Goal: Task Accomplishment & Management: Manage account settings

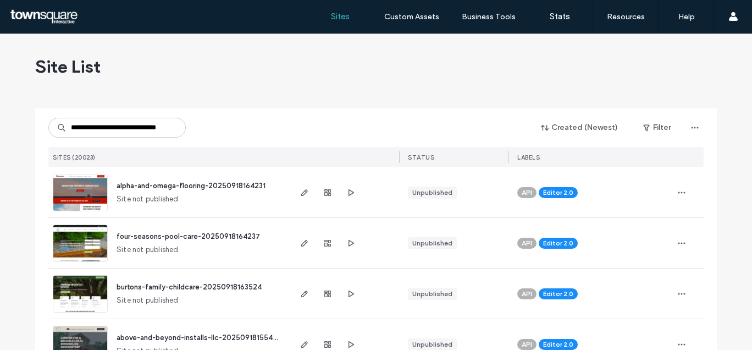
scroll to position [0, 20]
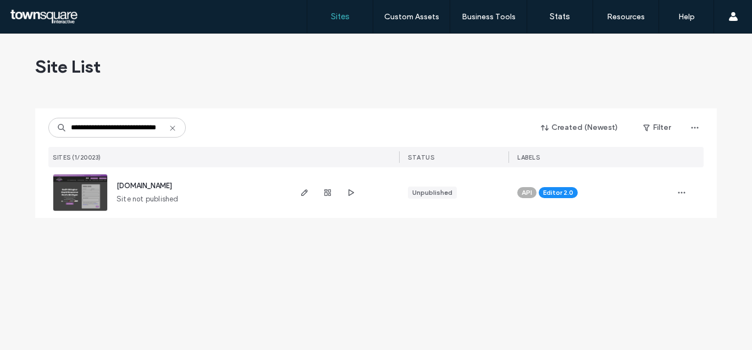
type input "**********"
click at [163, 183] on span "www.rapidresponseroofs.com" at bounding box center [145, 186] width 56 height 8
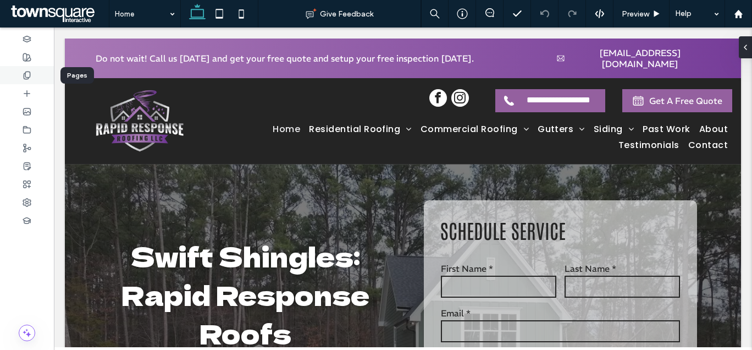
click at [35, 80] on div at bounding box center [27, 75] width 54 height 18
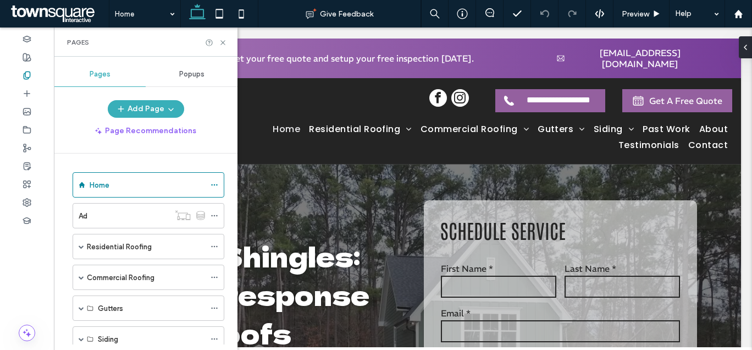
scroll to position [55, 0]
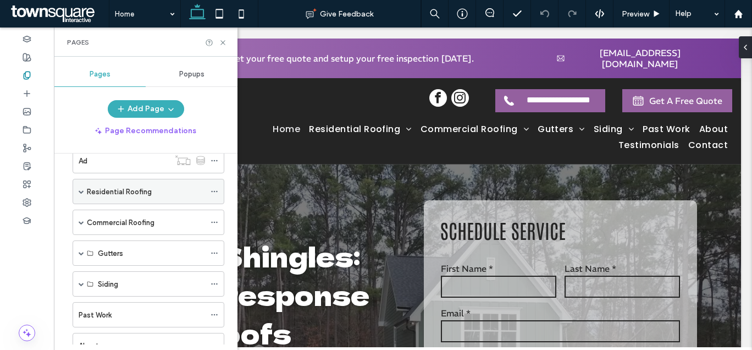
click at [81, 194] on span at bounding box center [82, 191] width 6 height 24
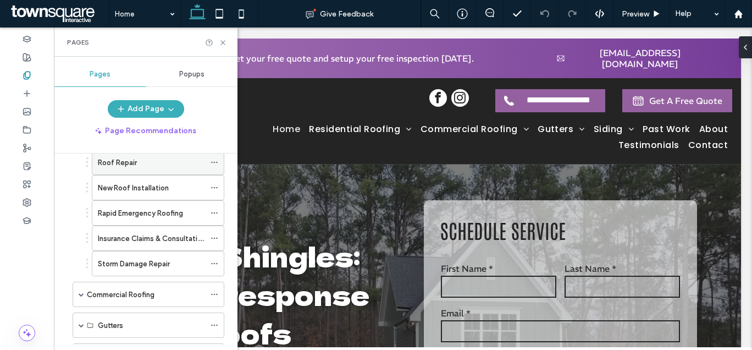
scroll to position [110, 0]
click at [83, 295] on span at bounding box center [82, 294] width 6 height 6
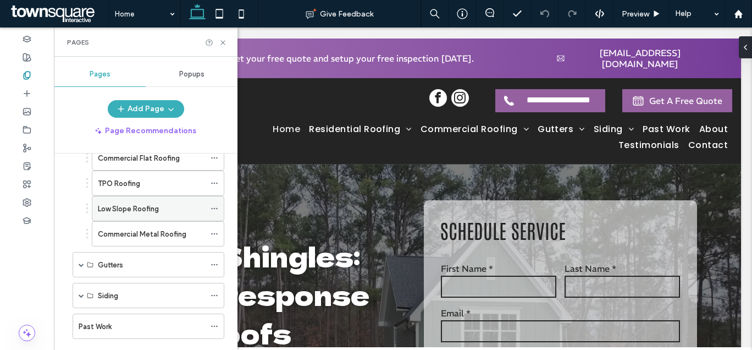
scroll to position [275, 0]
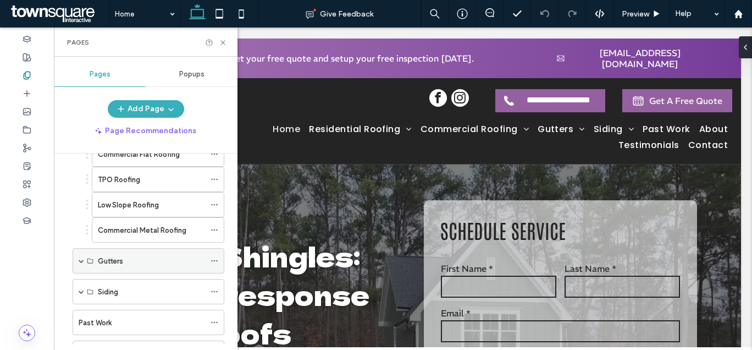
click at [79, 263] on span at bounding box center [82, 261] width 6 height 24
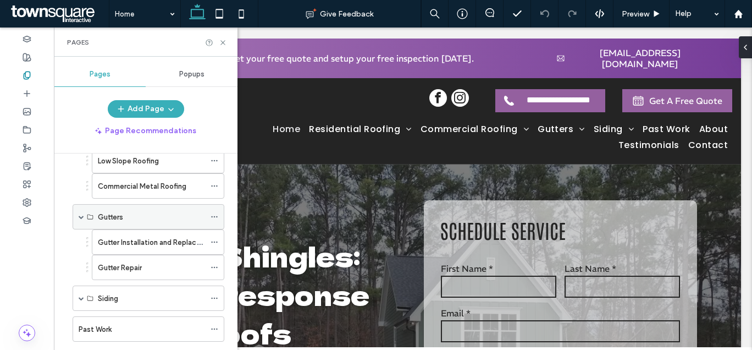
scroll to position [385, 0]
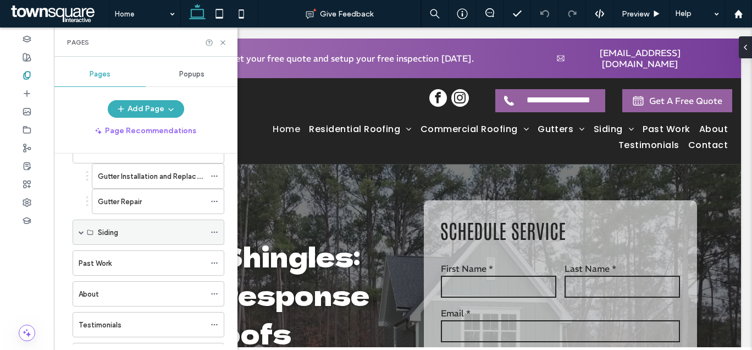
click at [80, 233] on span at bounding box center [82, 232] width 6 height 6
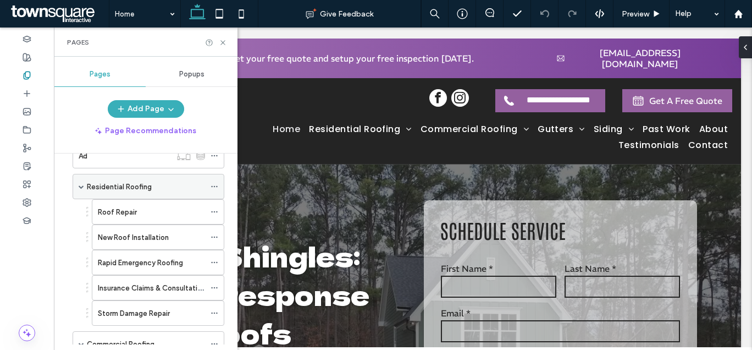
scroll to position [0, 0]
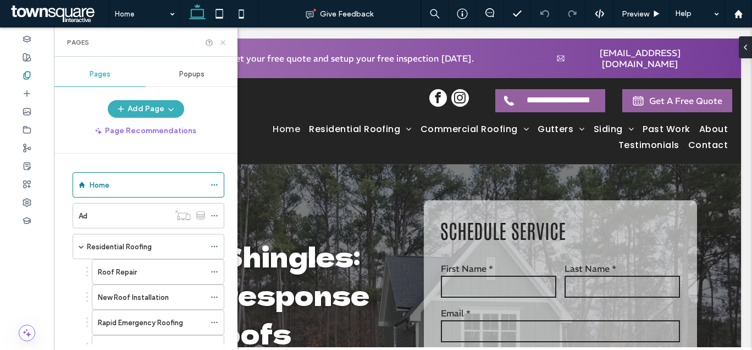
click at [227, 42] on icon at bounding box center [223, 43] width 8 height 8
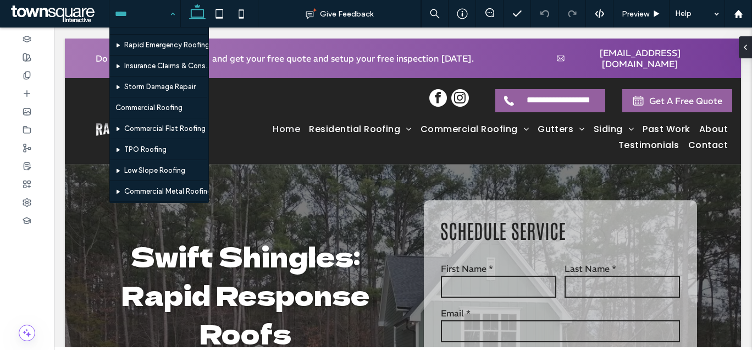
scroll to position [42, 0]
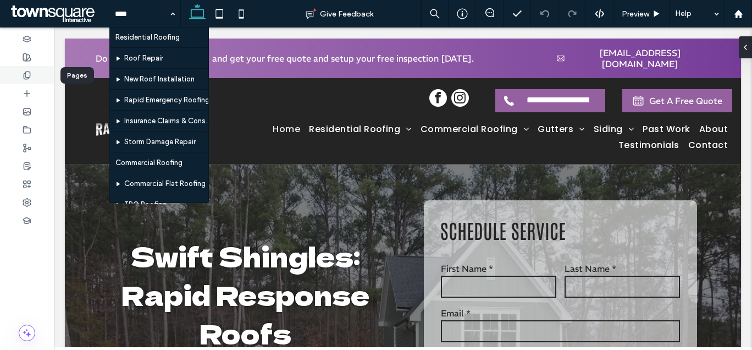
click at [31, 68] on div at bounding box center [27, 75] width 54 height 18
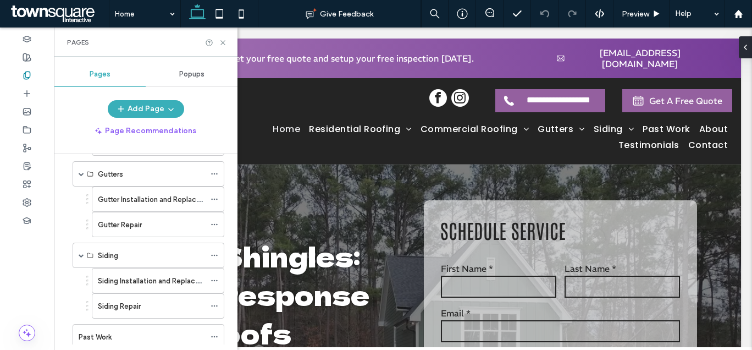
scroll to position [487, 0]
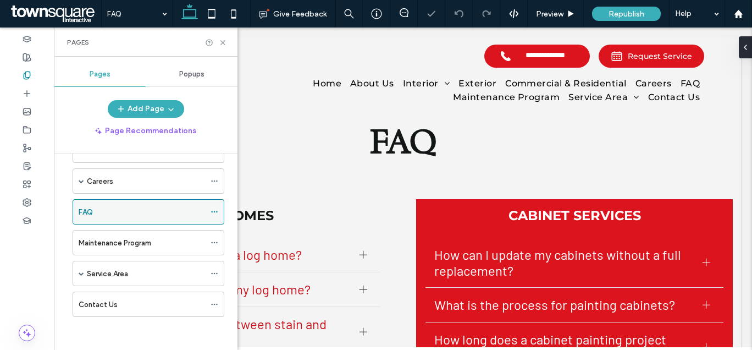
click at [216, 211] on icon at bounding box center [215, 212] width 8 height 8
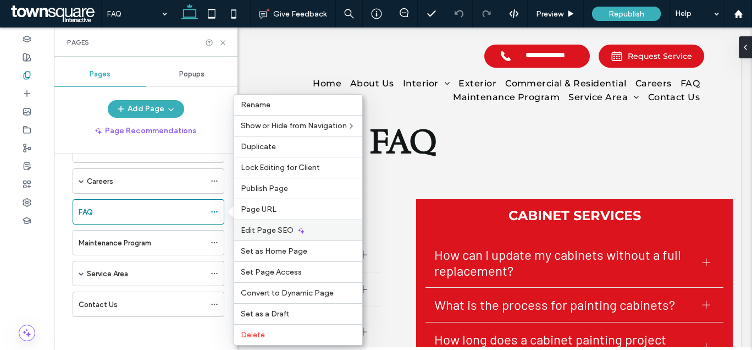
click at [295, 224] on div "Edit Page SEO" at bounding box center [298, 229] width 128 height 21
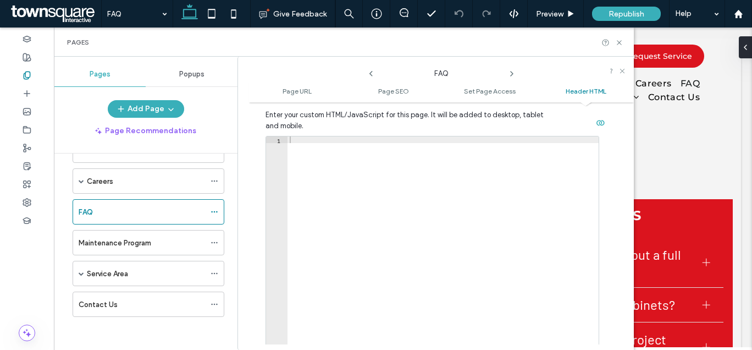
scroll to position [1045, 0]
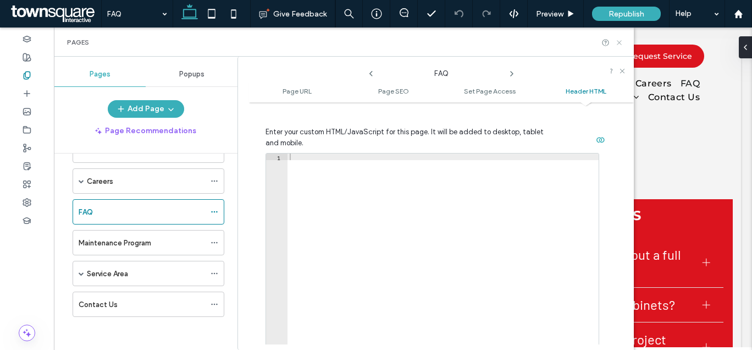
click at [621, 41] on use at bounding box center [619, 42] width 4 height 4
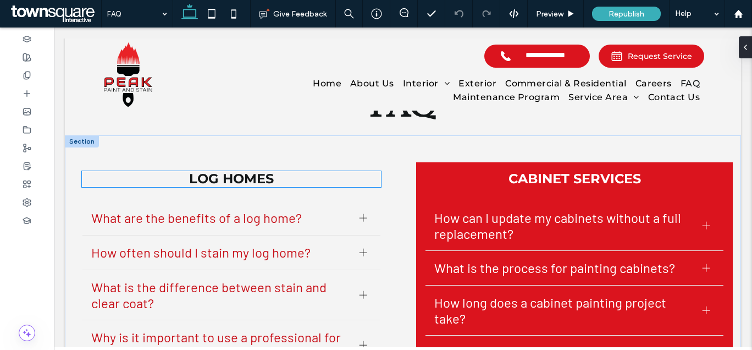
scroll to position [55, 0]
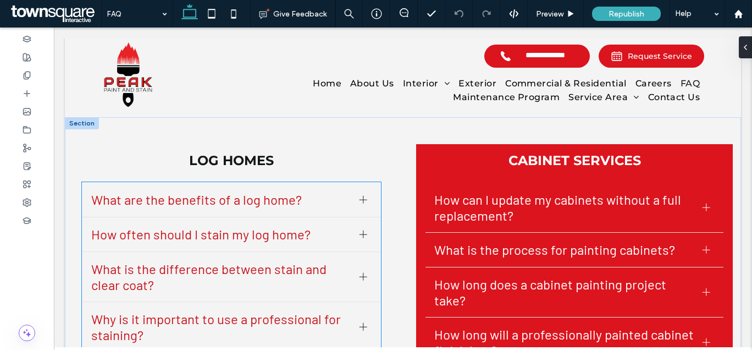
click at [260, 208] on div "What are the benefits of a log home?" at bounding box center [232, 200] width 298 height 35
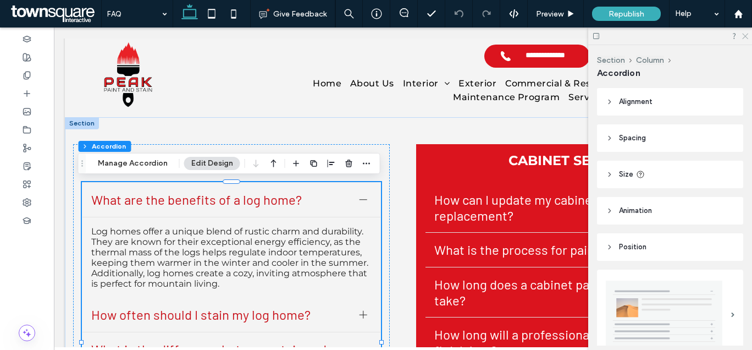
click at [748, 35] on icon at bounding box center [744, 35] width 7 height 7
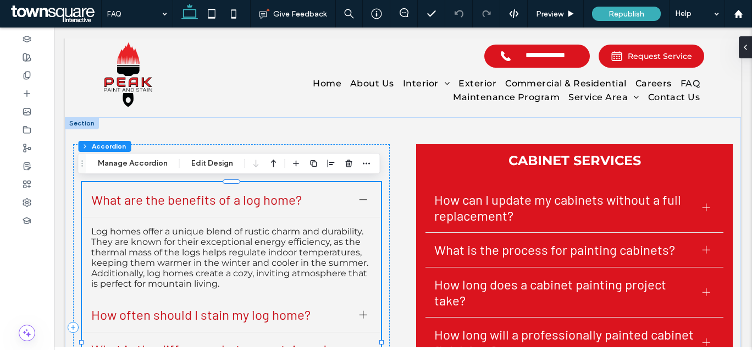
click at [289, 201] on span "What are the benefits of a log home?" at bounding box center [221, 199] width 260 height 16
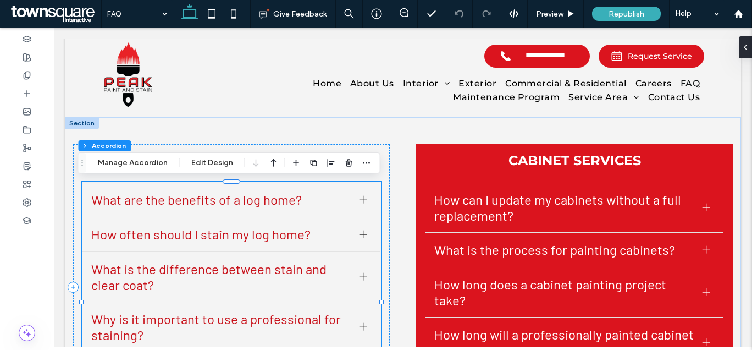
click at [288, 200] on span "What are the benefits of a log home?" at bounding box center [221, 199] width 260 height 16
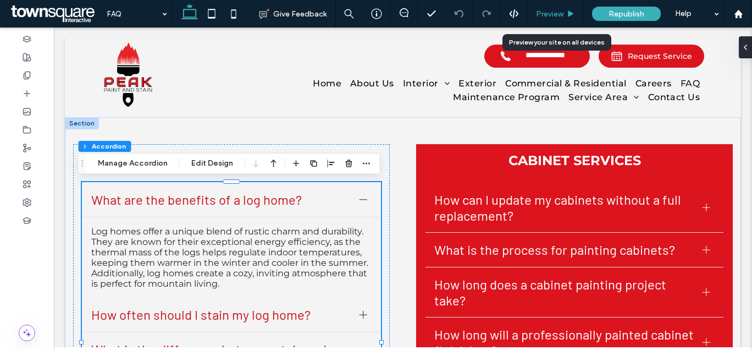
drag, startPoint x: 567, startPoint y: 16, endPoint x: 559, endPoint y: 14, distance: 7.9
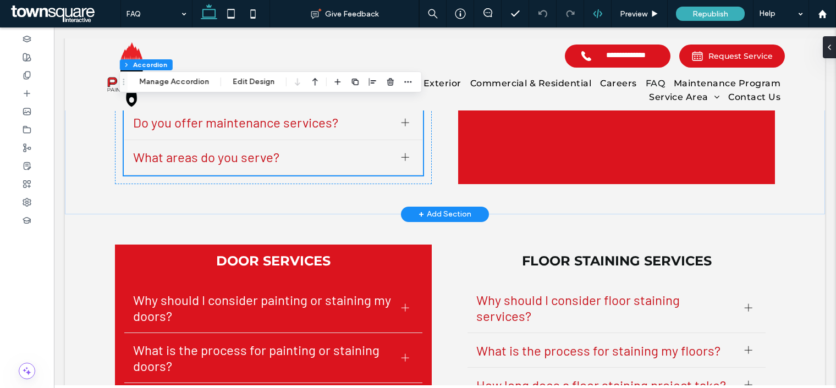
scroll to position [350, 0]
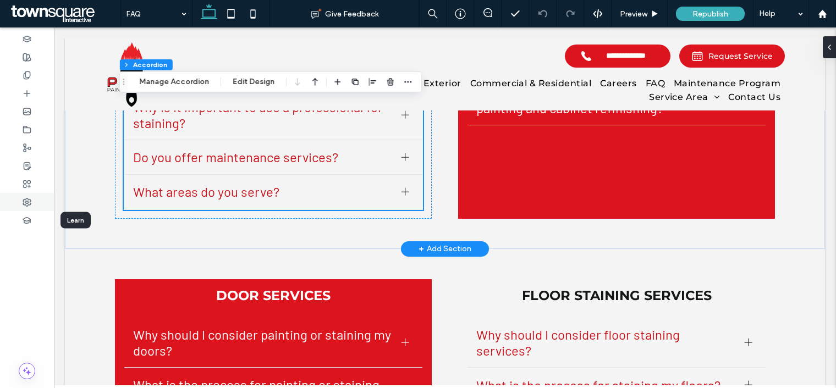
click at [35, 207] on div at bounding box center [27, 202] width 54 height 18
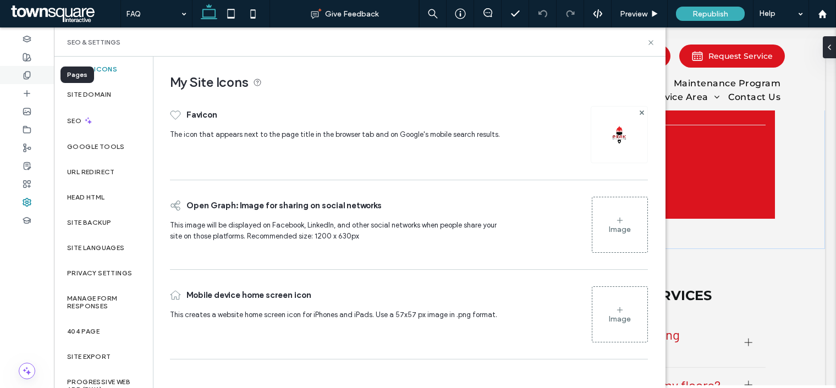
click at [30, 69] on div at bounding box center [27, 75] width 54 height 18
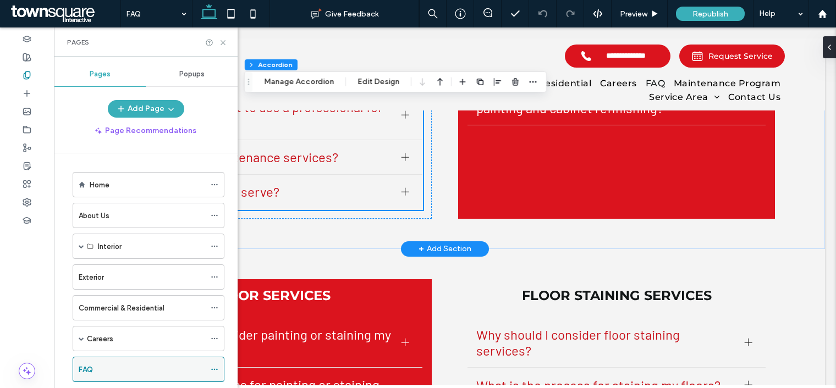
click at [216, 349] on icon at bounding box center [215, 370] width 8 height 8
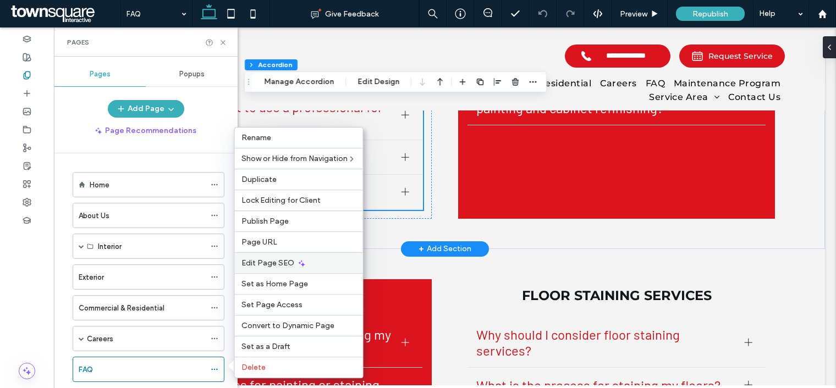
click at [288, 261] on span "Edit Page SEO" at bounding box center [267, 263] width 53 height 9
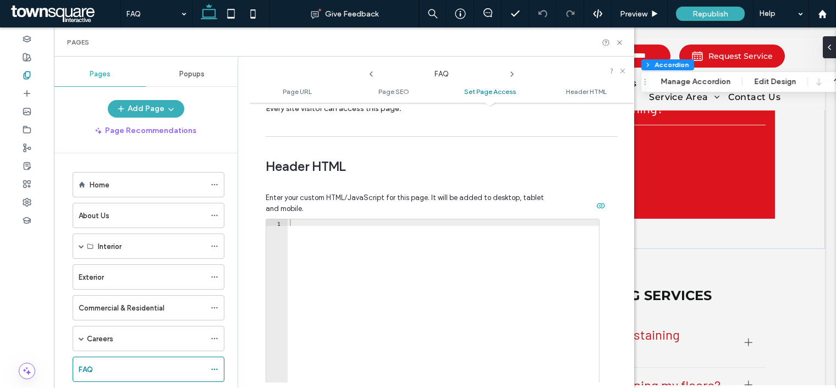
scroll to position [1089, 0]
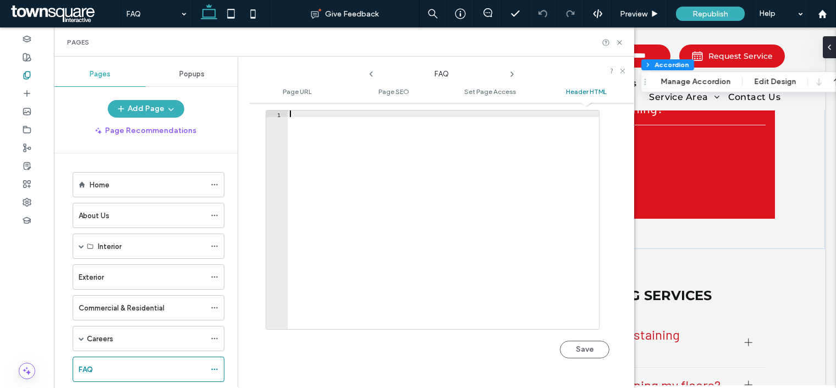
click at [433, 273] on div at bounding box center [443, 227] width 311 height 232
paste textarea "*********"
type textarea "*********"
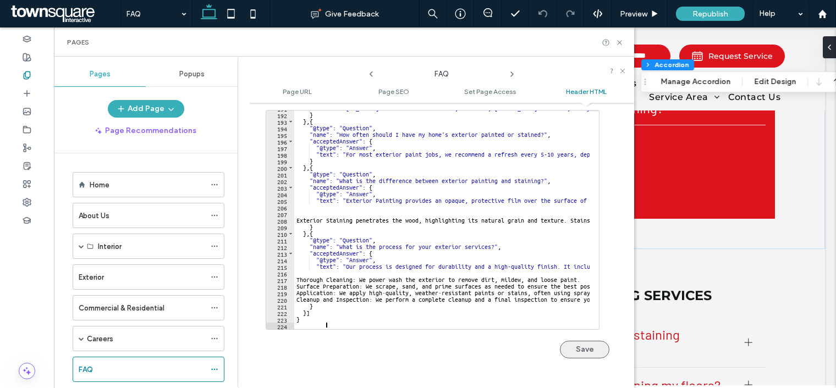
click at [576, 349] on button "Save" at bounding box center [585, 350] width 50 height 18
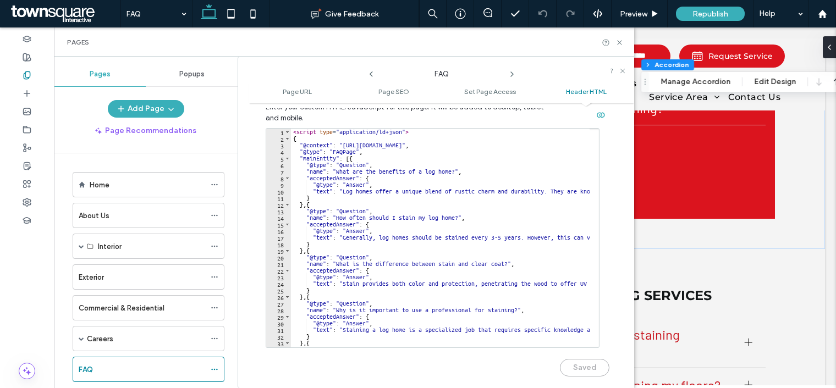
scroll to position [1089, 0]
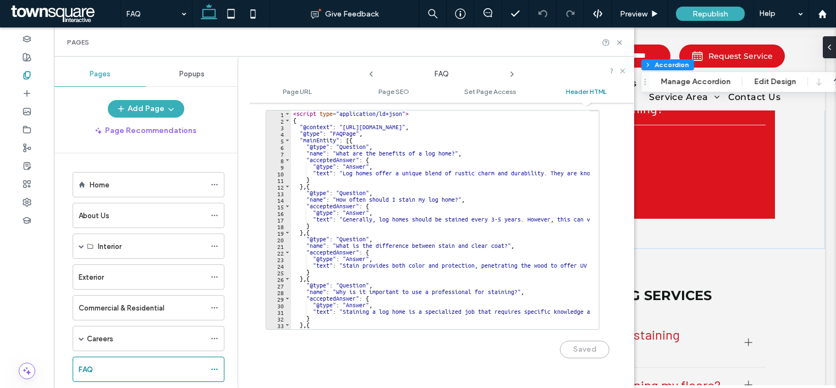
click at [595, 349] on div "Saved" at bounding box center [438, 344] width 344 height 29
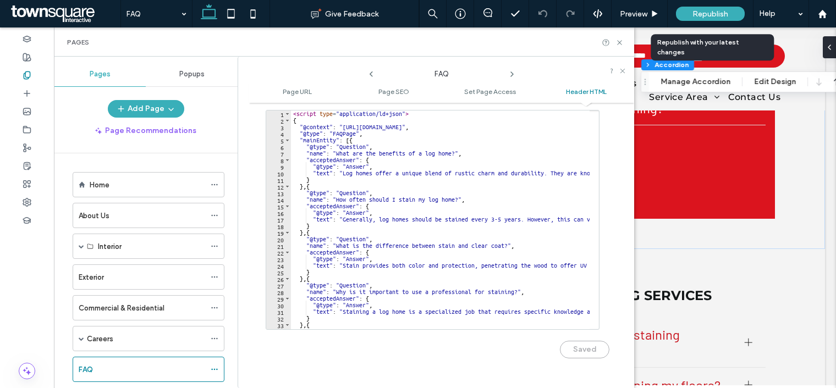
click at [710, 12] on span "Republish" at bounding box center [711, 13] width 36 height 9
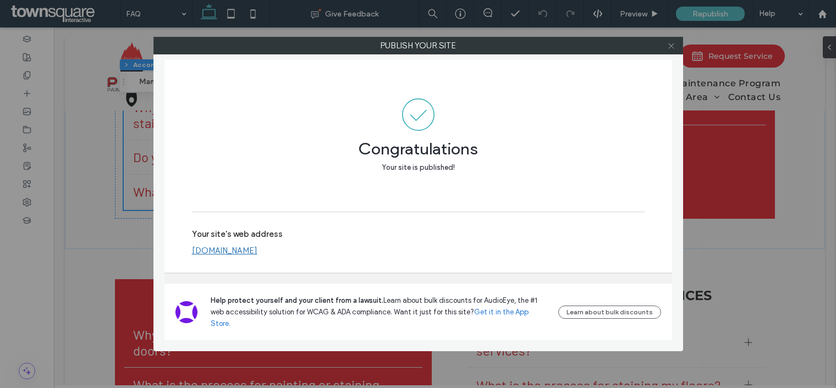
click at [674, 46] on icon at bounding box center [671, 46] width 8 height 8
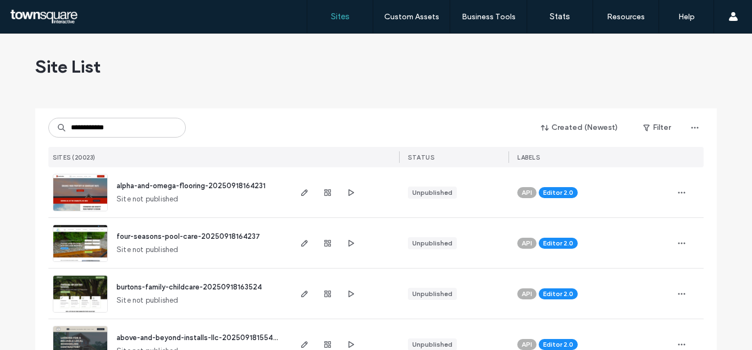
type input "**********"
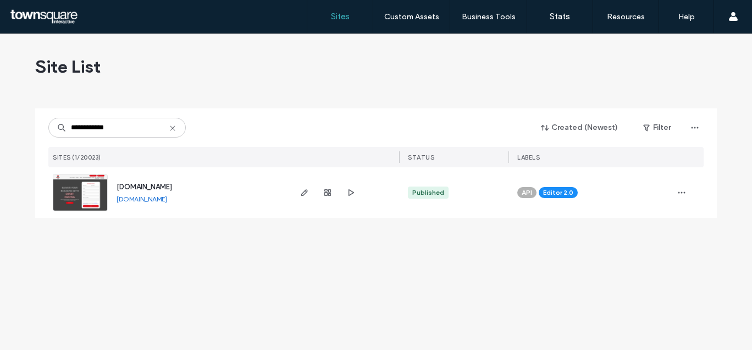
click at [172, 182] on div "[DOMAIN_NAME]" at bounding box center [145, 187] width 56 height 11
click at [172, 186] on span "[DOMAIN_NAME]" at bounding box center [145, 187] width 56 height 8
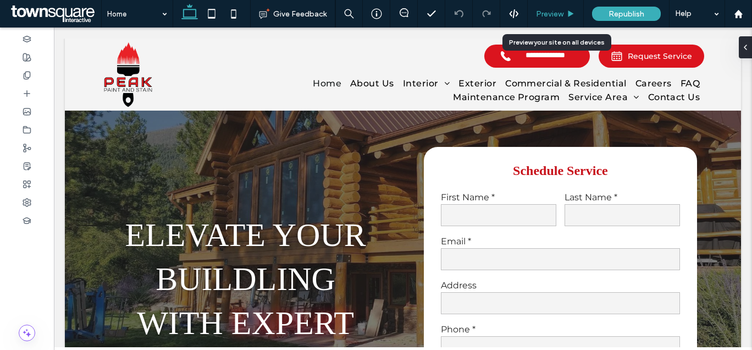
click at [558, 9] on span "Preview" at bounding box center [550, 13] width 28 height 9
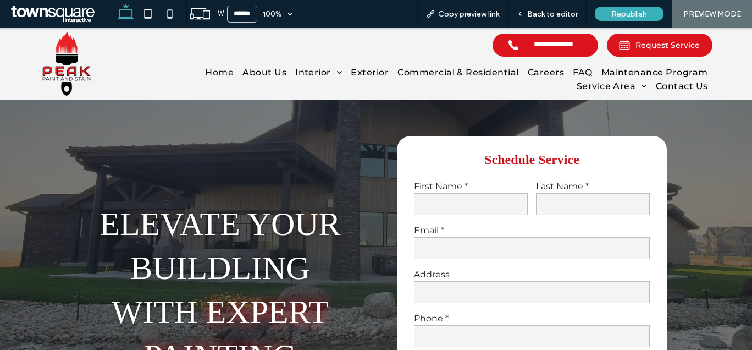
click at [580, 70] on span "FAQ" at bounding box center [582, 72] width 19 height 10
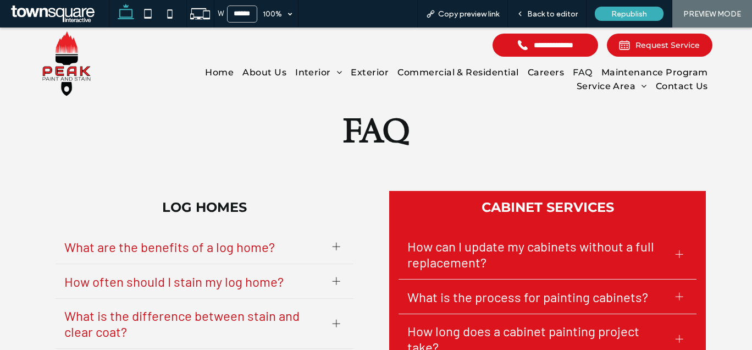
scroll to position [110, 0]
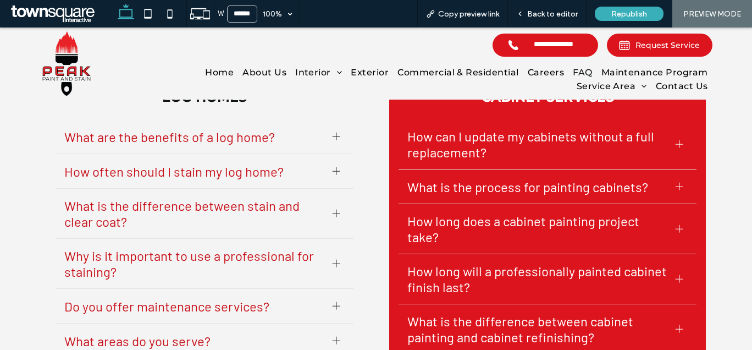
click at [318, 139] on span "What are the benefits of a log home?" at bounding box center [194, 137] width 260 height 16
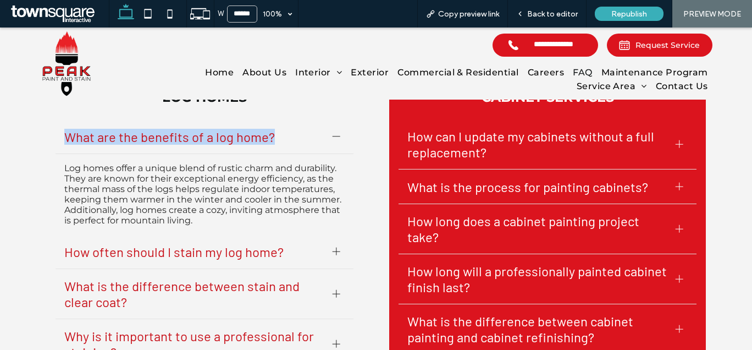
drag, startPoint x: 53, startPoint y: 135, endPoint x: 268, endPoint y: 146, distance: 215.9
click at [268, 146] on div "What are the benefits of a log home?" at bounding box center [205, 136] width 298 height 35
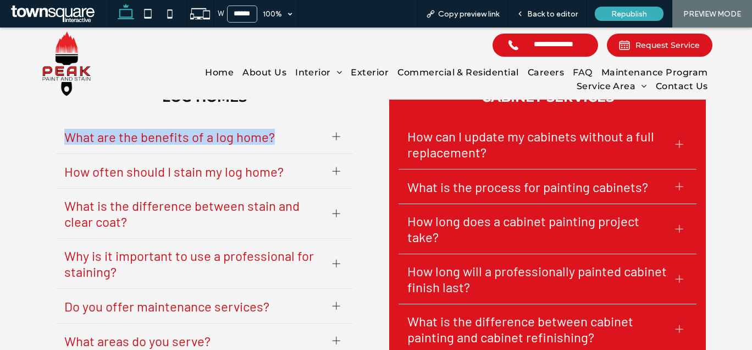
copy span "What are the benefits of a log home?"
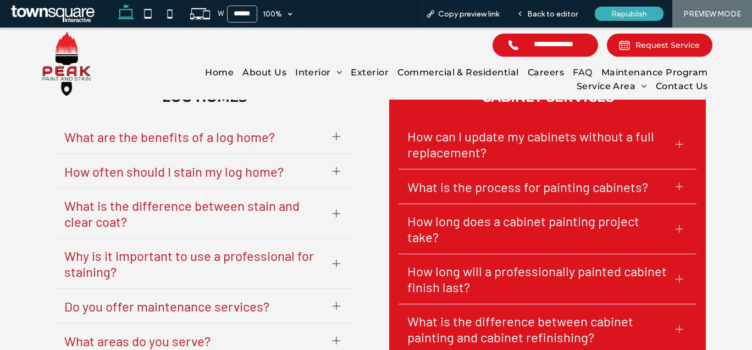
click at [182, 165] on span "How often should I stain my log home?" at bounding box center [194, 171] width 260 height 16
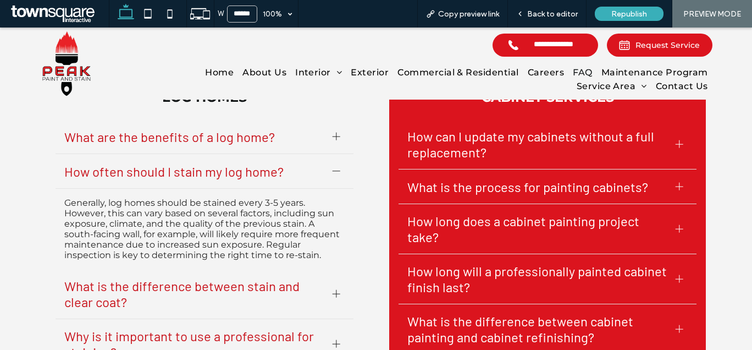
click at [190, 143] on span "What are the benefits of a log home?" at bounding box center [194, 137] width 260 height 16
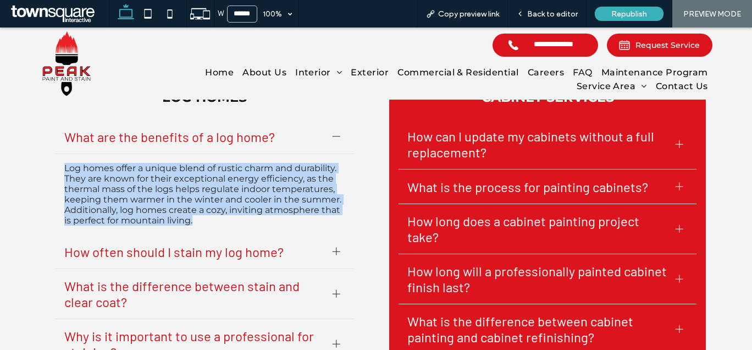
drag, startPoint x: 42, startPoint y: 161, endPoint x: 229, endPoint y: 226, distance: 198.1
click at [229, 226] on div "LOG HOMES ﻿ What are the benefits of a log home? Log homes offer a unique blend…" at bounding box center [204, 264] width 317 height 367
copy p "Log homes offer a unique blend of rustic charm and durability. They are known f…"
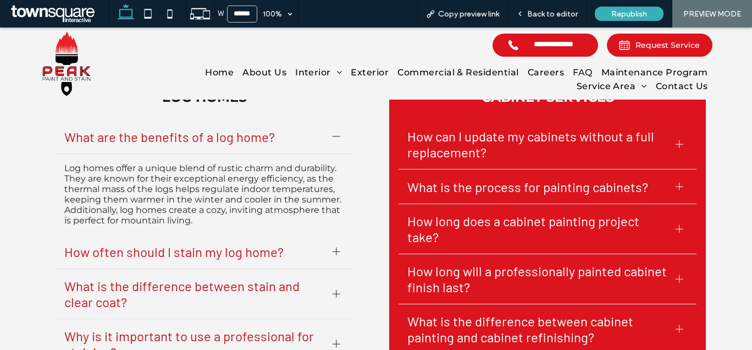
click at [167, 247] on span "How often should I stain my log home?" at bounding box center [194, 252] width 260 height 16
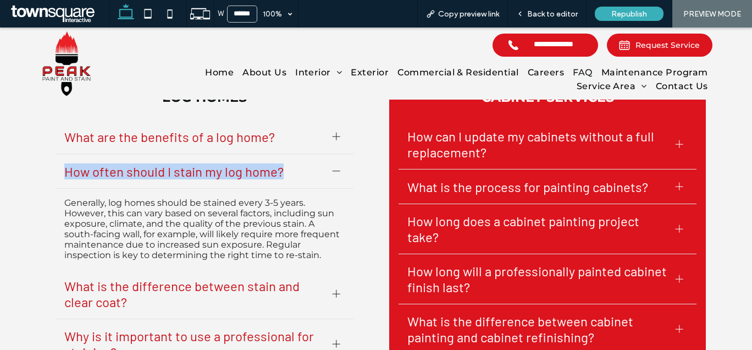
drag, startPoint x: 52, startPoint y: 166, endPoint x: 302, endPoint y: 168, distance: 250.3
click at [302, 168] on div "How often should I stain my log home?" at bounding box center [205, 171] width 298 height 35
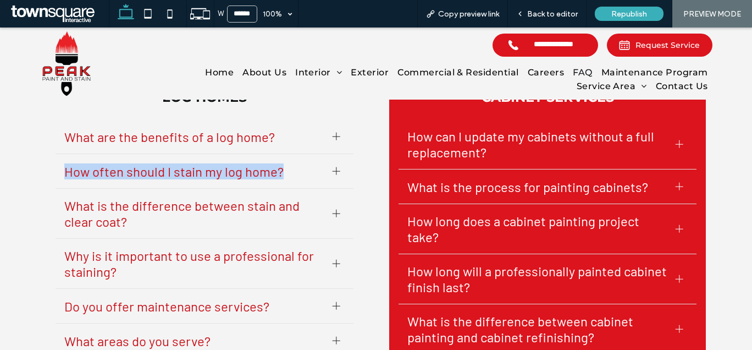
copy span "How often should I stain my log home?"
click at [142, 166] on span "How often should I stain my log home?" at bounding box center [194, 171] width 260 height 16
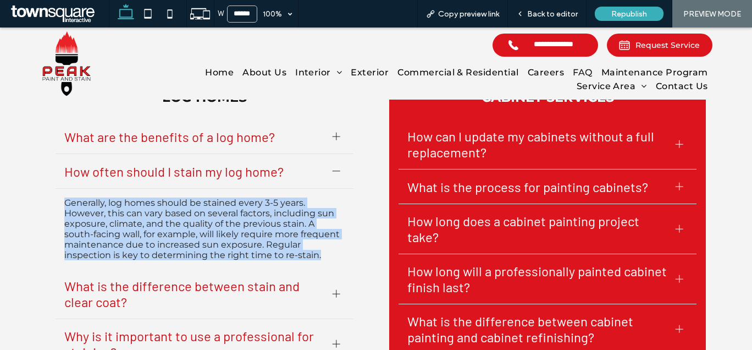
drag, startPoint x: 59, startPoint y: 204, endPoint x: 334, endPoint y: 263, distance: 281.4
click at [334, 263] on div "Generally, log homes should be stained every 3-5 years. However, this can vary …" at bounding box center [205, 229] width 298 height 80
copy p "Generally, log homes should be stained every 3-5 years. However, this can vary …"
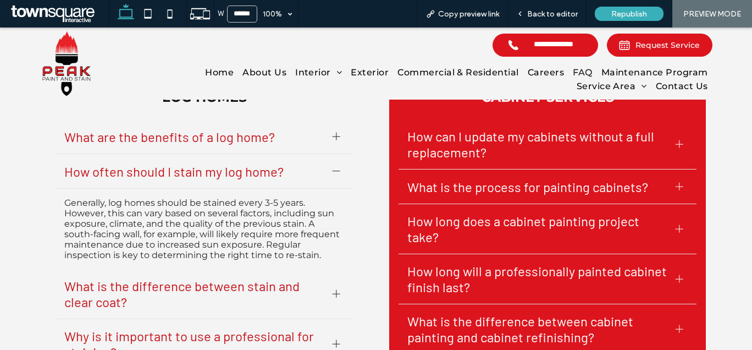
click at [333, 171] on div at bounding box center [337, 171] width 8 height 1
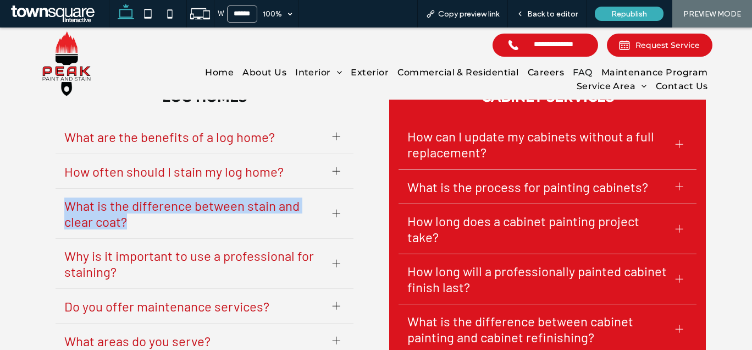
drag, startPoint x: 54, startPoint y: 209, endPoint x: 146, endPoint y: 214, distance: 91.4
click at [146, 214] on div "What is the difference between stain and clear coat?" at bounding box center [205, 214] width 298 height 50
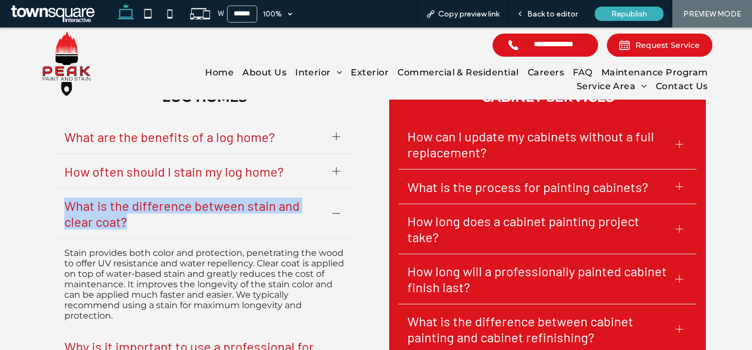
copy span "What is the difference between stain and clear coat?"
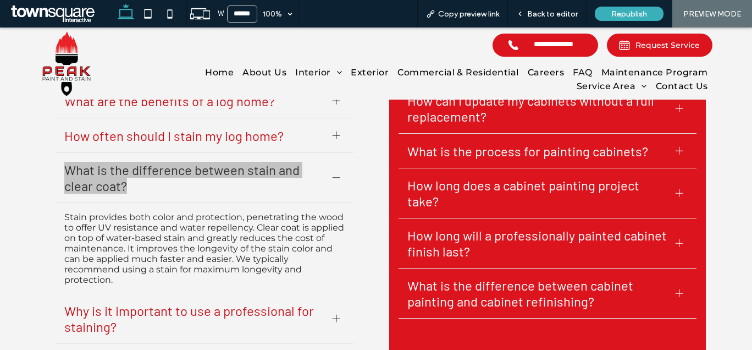
scroll to position [165, 0]
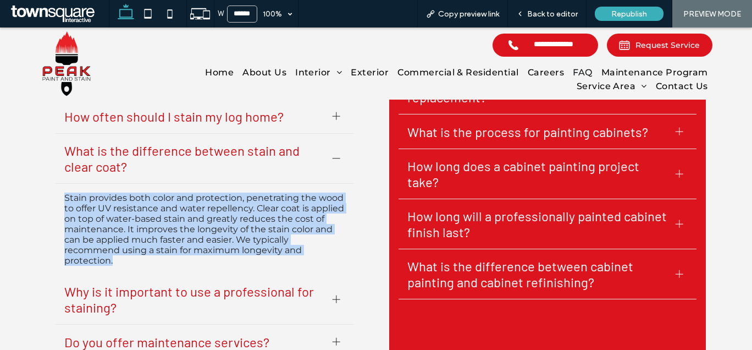
drag, startPoint x: 46, startPoint y: 194, endPoint x: 193, endPoint y: 269, distance: 165.1
click at [193, 269] on div "LOG HOMES ﻿ What are the benefits of a log home? Log homes offer a unique blend…" at bounding box center [204, 214] width 317 height 377
copy p "Stain provides both color and protection, penetrating the wood to offer UV resi…"
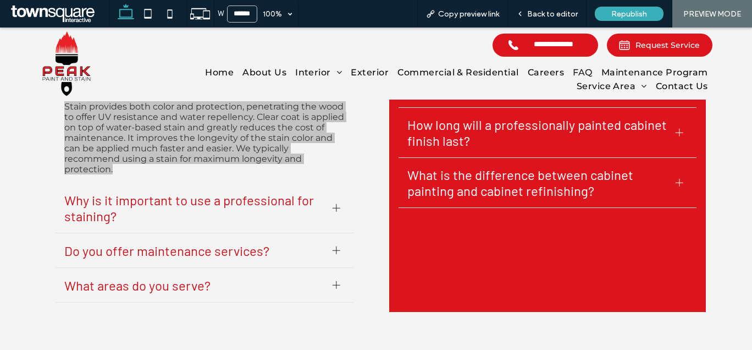
scroll to position [275, 0]
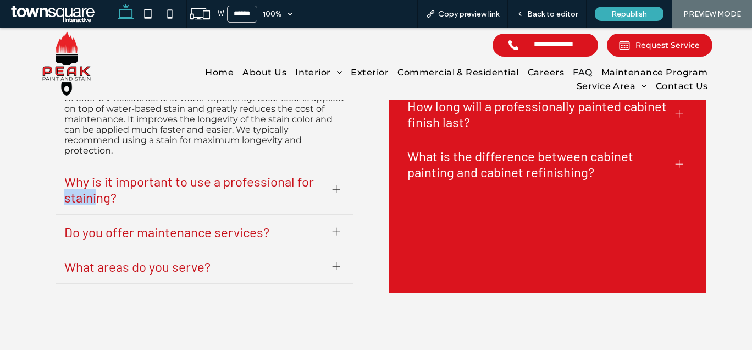
drag, startPoint x: 45, startPoint y: 189, endPoint x: 94, endPoint y: 196, distance: 49.4
click at [94, 196] on div "LOG HOMES ﻿ What are the benefits of a log home? Log homes offer a unique blend…" at bounding box center [204, 104] width 317 height 377
click at [41, 172] on div "LOG HOMES ﻿ What are the benefits of a log home? Log homes offer a unique blend…" at bounding box center [376, 104] width 752 height 437
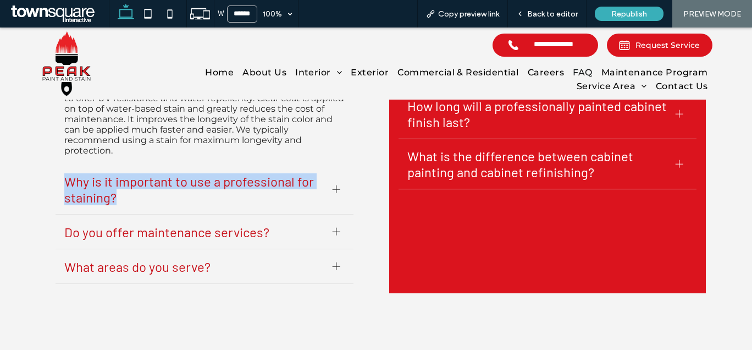
drag, startPoint x: 53, startPoint y: 182, endPoint x: 121, endPoint y: 205, distance: 71.7
click at [121, 205] on div "Why is it important to use a professional for staining?" at bounding box center [205, 189] width 298 height 50
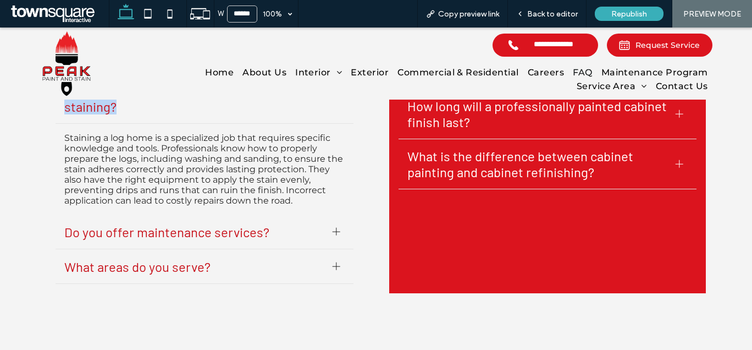
copy span "Why is it important to use a professional for staining?"
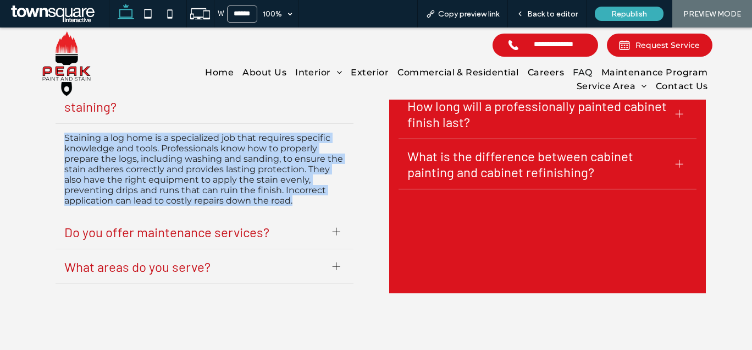
drag, startPoint x: 35, startPoint y: 135, endPoint x: 323, endPoint y: 202, distance: 296.1
click at [323, 202] on div "LOG HOMES ﻿ What are the benefits of a log home? Log homes offer a unique blend…" at bounding box center [376, 104] width 752 height 437
copy p "Staining a log home is a specialized job that requires specific knowledge and t…"
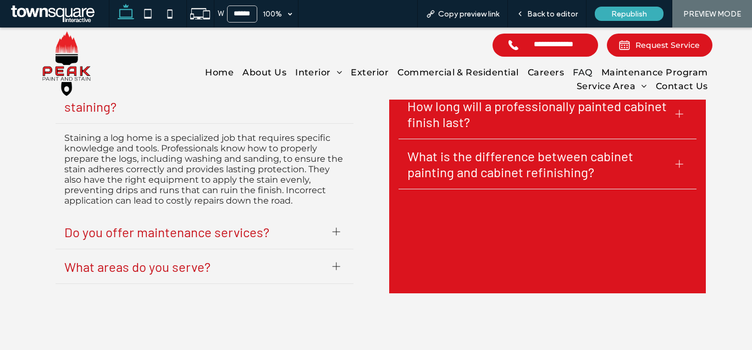
click at [128, 229] on span "Do you offer maintenance services?" at bounding box center [194, 232] width 260 height 16
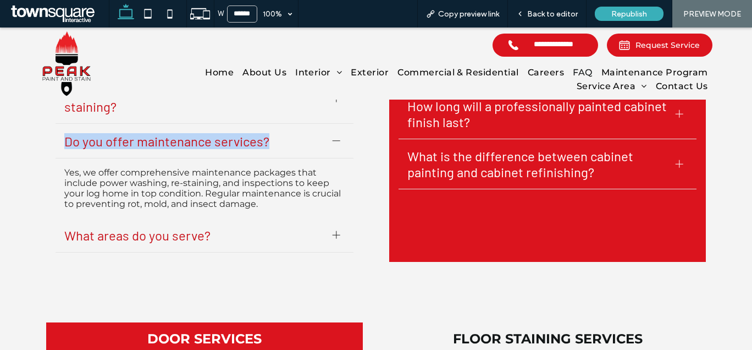
drag, startPoint x: 51, startPoint y: 141, endPoint x: 287, endPoint y: 146, distance: 236.0
click at [287, 146] on div "Do you offer maintenance services?" at bounding box center [205, 141] width 298 height 35
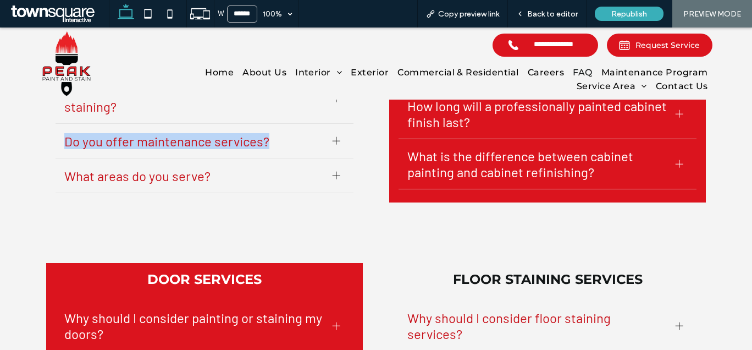
copy span "Do you offer maintenance services?"
click at [178, 145] on span "Do you offer maintenance services?" at bounding box center [194, 141] width 260 height 16
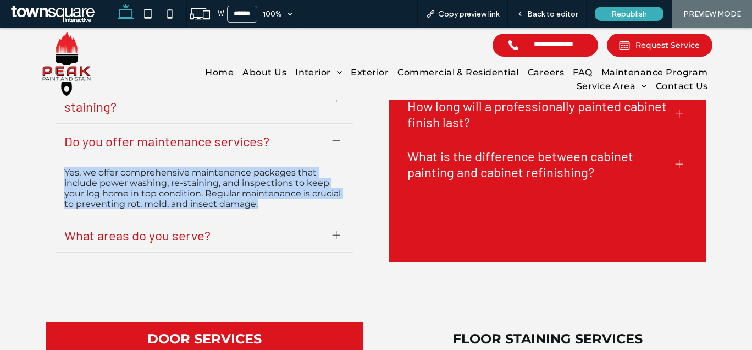
drag, startPoint x: 51, startPoint y: 170, endPoint x: 280, endPoint y: 202, distance: 231.0
click at [280, 202] on div "Yes, we offer comprehensive maintenance packages that include power washing, re…" at bounding box center [205, 187] width 298 height 59
copy p "Yes, we offer comprehensive maintenance packages that include power washing, re…"
click at [32, 212] on div "LOG HOMES ﻿ What are the benefits of a log home? Log homes offer a unique blend…" at bounding box center [376, 89] width 752 height 406
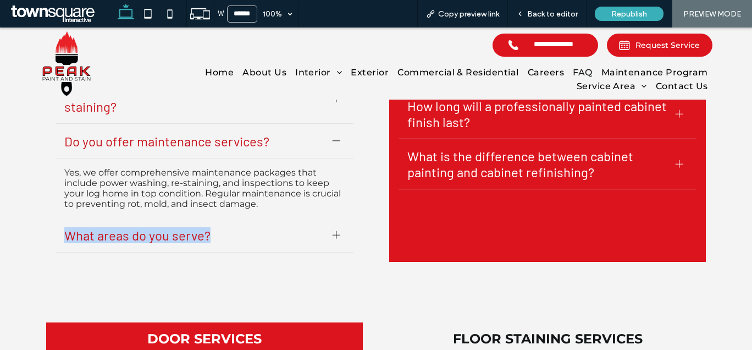
drag, startPoint x: 45, startPoint y: 230, endPoint x: 238, endPoint y: 240, distance: 193.3
click at [238, 240] on div "LOG HOMES ﻿ What are the benefits of a log home? Log homes offer a unique blend…" at bounding box center [204, 89] width 317 height 346
click at [250, 238] on span "What areas do you serve?" at bounding box center [194, 235] width 260 height 16
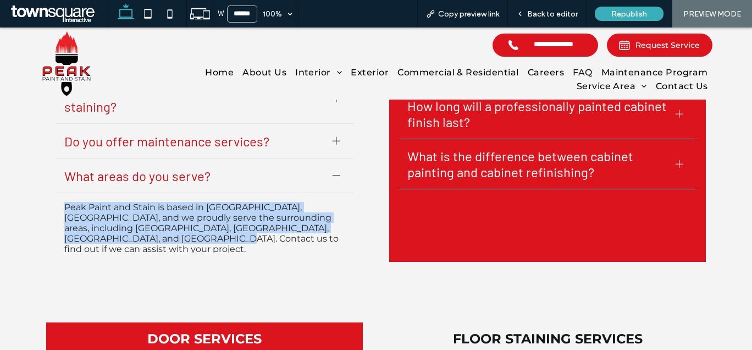
drag, startPoint x: 46, startPoint y: 196, endPoint x: 208, endPoint y: 236, distance: 167.0
click at [208, 236] on div "LOG HOMES ﻿ What are the benefits of a log home? Log homes offer a unique blend…" at bounding box center [204, 89] width 317 height 346
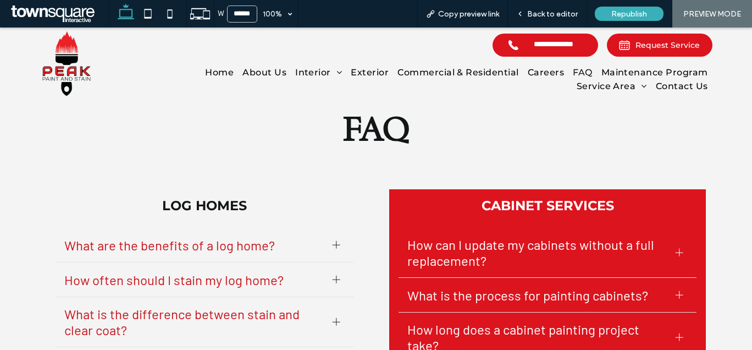
scroll to position [0, 0]
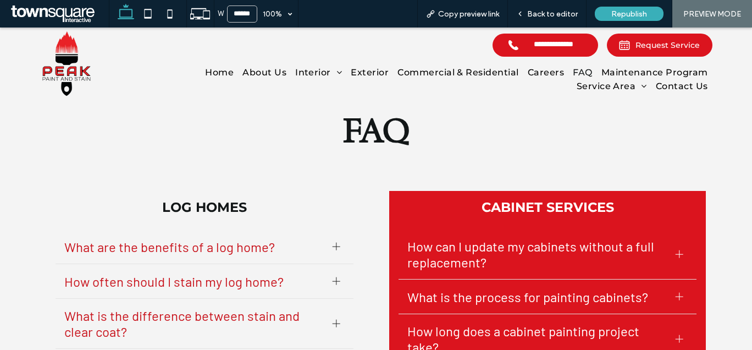
click at [421, 240] on span "How can I update my cabinets without a full replacement?" at bounding box center [538, 254] width 260 height 32
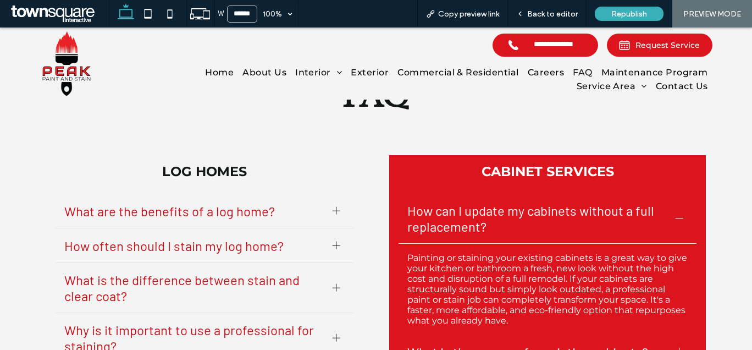
scroll to position [55, 0]
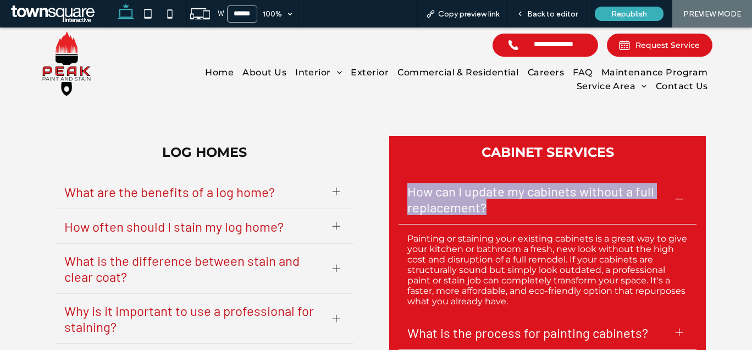
drag, startPoint x: 387, startPoint y: 191, endPoint x: 485, endPoint y: 202, distance: 98.5
click at [485, 202] on div "CABINET SERVICES How can I update my cabinets without a full replacement? Paint…" at bounding box center [547, 322] width 317 height 373
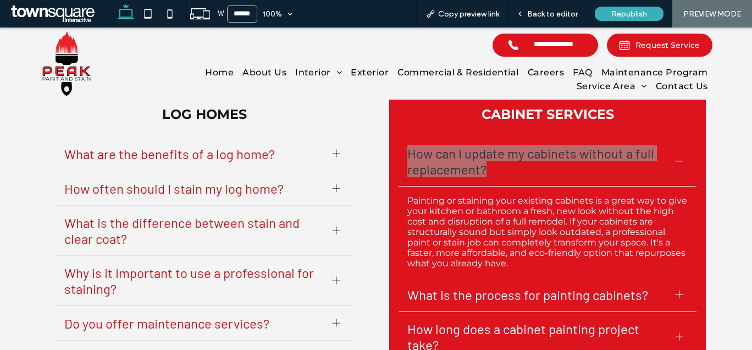
scroll to position [110, 0]
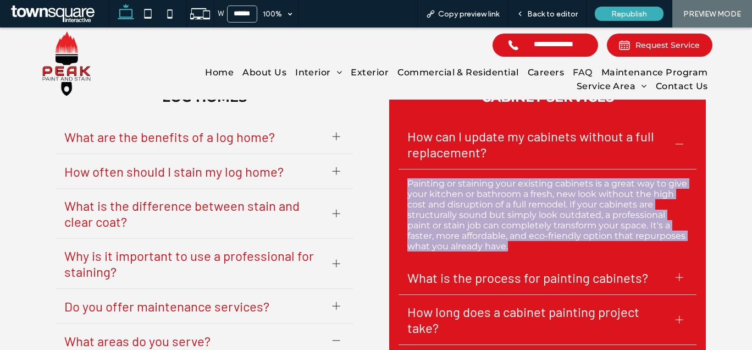
drag, startPoint x: 403, startPoint y: 182, endPoint x: 538, endPoint y: 248, distance: 150.3
click at [538, 248] on ul "How can I update my cabinets without a full replacement? Painting or staining y…" at bounding box center [547, 282] width 299 height 327
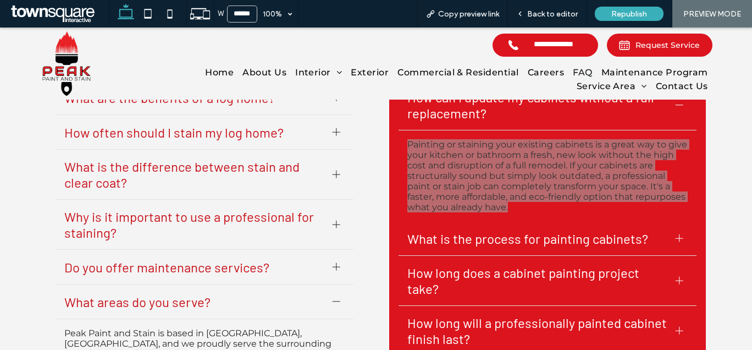
scroll to position [165, 0]
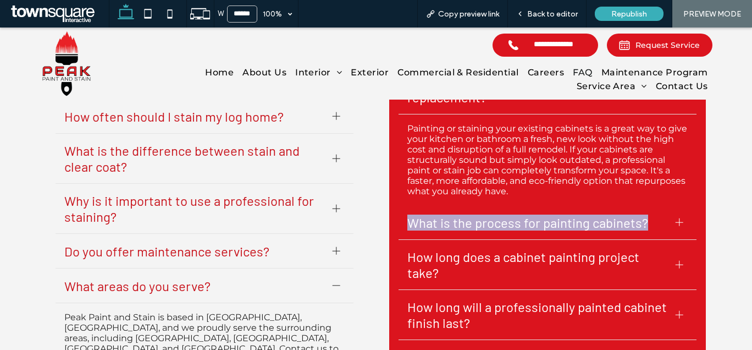
drag, startPoint x: 388, startPoint y: 222, endPoint x: 647, endPoint y: 224, distance: 258.5
click at [647, 224] on div "LOG HOMES ﻿ What are the benefits of a log home? Log homes offer a unique blend…" at bounding box center [376, 212] width 660 height 433
click at [659, 228] on span "What is the process for painting cabinets?" at bounding box center [538, 223] width 260 height 16
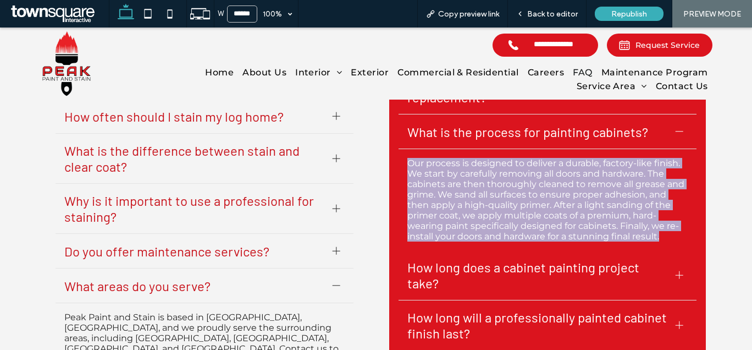
drag, startPoint x: 391, startPoint y: 159, endPoint x: 668, endPoint y: 241, distance: 289.1
click at [668, 241] on div "CABINET SERVICES How can I update my cabinets without a full replacement? Paint…" at bounding box center [547, 218] width 317 height 384
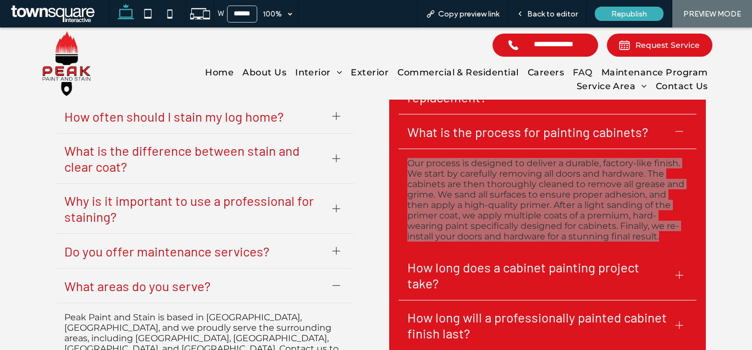
scroll to position [220, 0]
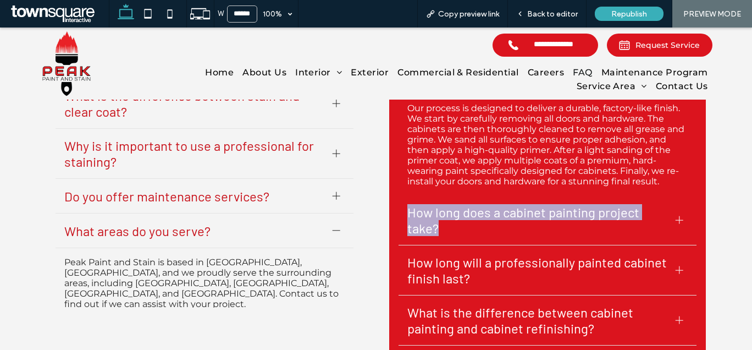
drag, startPoint x: 418, startPoint y: 210, endPoint x: 506, endPoint y: 227, distance: 89.5
click at [506, 226] on div "LOG HOMES ﻿ What are the benefits of a log home? Log homes offer a unique blend…" at bounding box center [376, 163] width 660 height 444
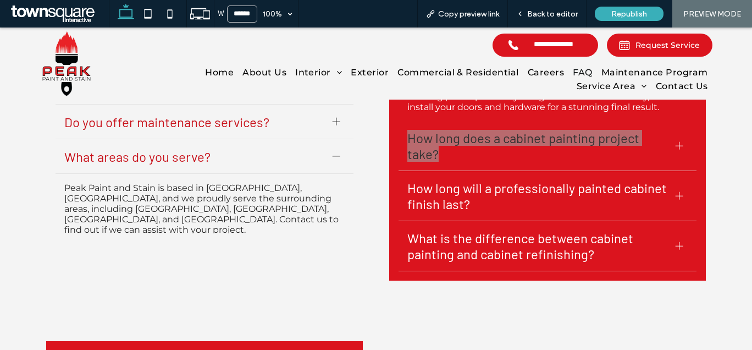
scroll to position [275, 0]
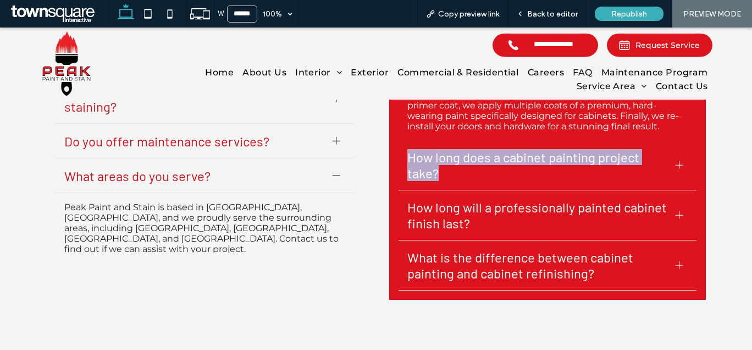
click at [622, 171] on span "How long does a cabinet painting project take?" at bounding box center [538, 165] width 260 height 32
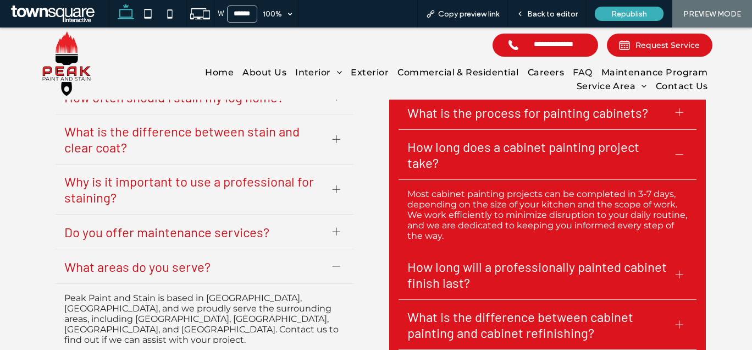
scroll to position [165, 0]
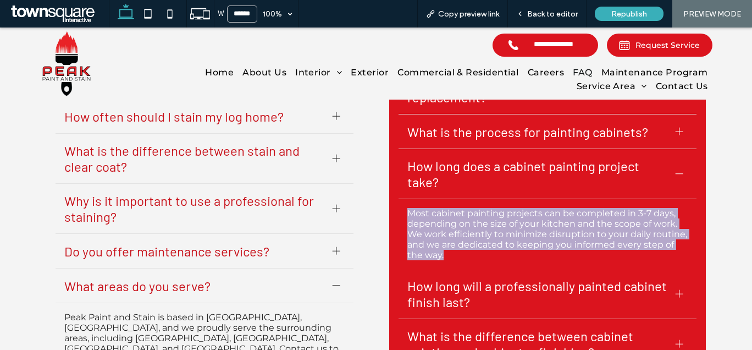
drag, startPoint x: 394, startPoint y: 204, endPoint x: 475, endPoint y: 264, distance: 101.1
click at [475, 264] on ul "How can I update my cabinets without a full replacement? Painting or staining y…" at bounding box center [547, 217] width 299 height 306
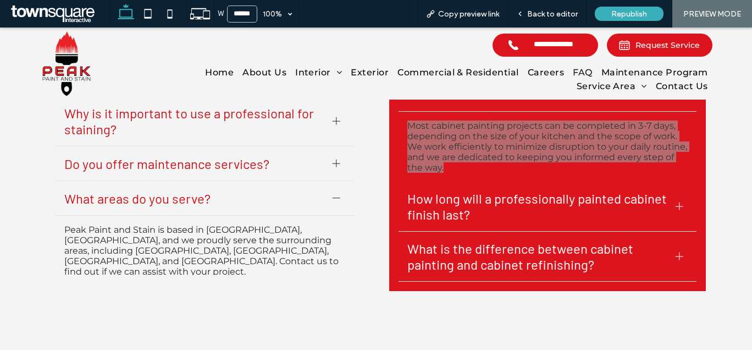
scroll to position [275, 0]
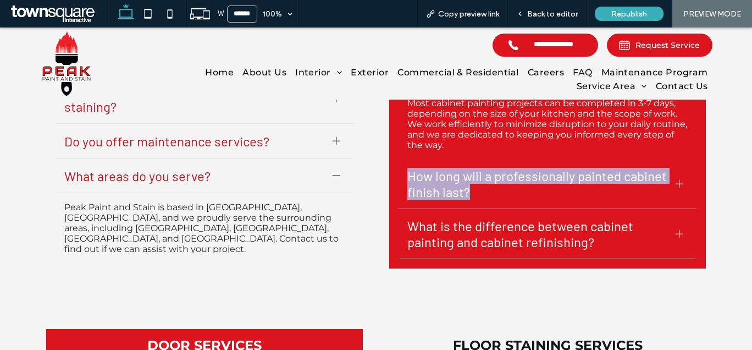
drag, startPoint x: 397, startPoint y: 171, endPoint x: 510, endPoint y: 199, distance: 117.3
click at [510, 199] on div "How long will a professionally painted cabinet finish last?" at bounding box center [548, 184] width 298 height 50
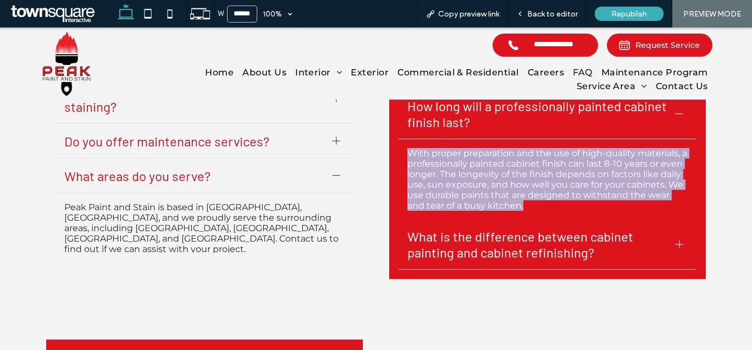
drag, startPoint x: 388, startPoint y: 149, endPoint x: 605, endPoint y: 212, distance: 226.3
click at [605, 212] on div "CABINET SERVICES How can I update my cabinets without a full replacement? Paint…" at bounding box center [547, 97] width 317 height 363
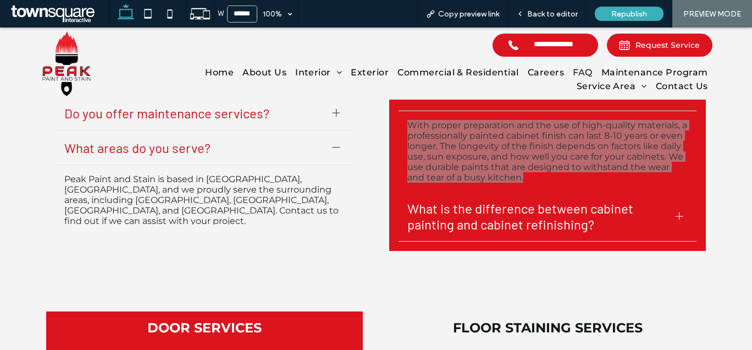
scroll to position [330, 0]
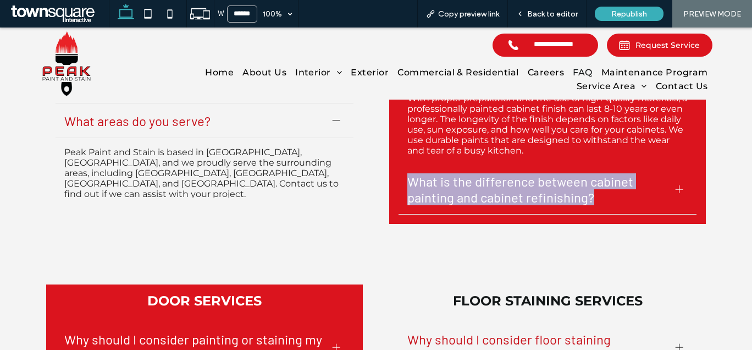
drag, startPoint x: 399, startPoint y: 182, endPoint x: 592, endPoint y: 204, distance: 193.8
click at [592, 204] on div "What is the difference between cabinet painting and cabinet refinishing?" at bounding box center [548, 189] width 298 height 50
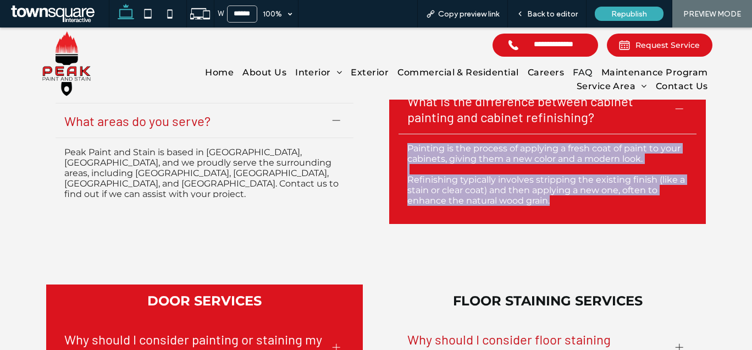
drag, startPoint x: 396, startPoint y: 140, endPoint x: 624, endPoint y: 210, distance: 238.2
click at [620, 209] on div "Painting is the process of applying a fresh coat of paint to your cabinets, giv…" at bounding box center [548, 174] width 298 height 80
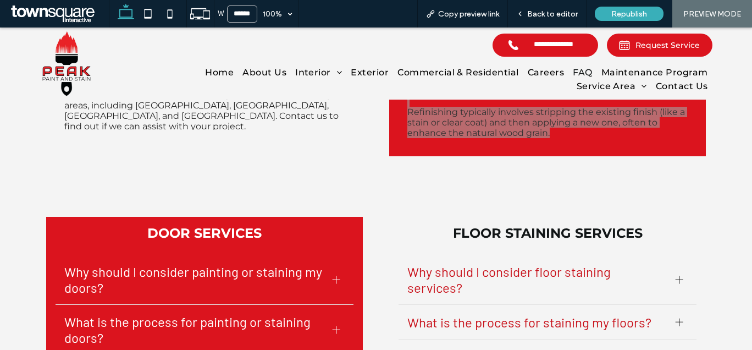
scroll to position [495, 0]
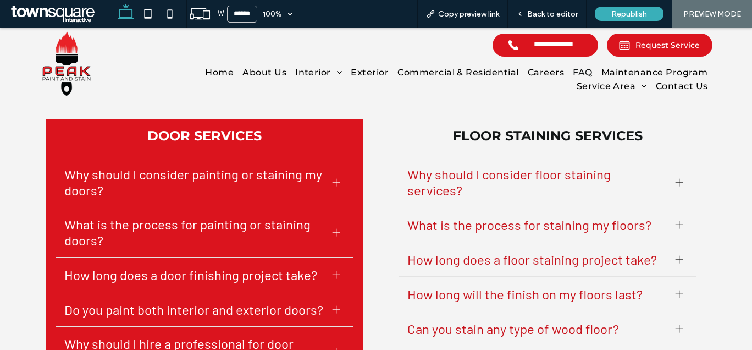
click at [246, 179] on span "Why should I consider painting or staining my doors?" at bounding box center [194, 182] width 260 height 32
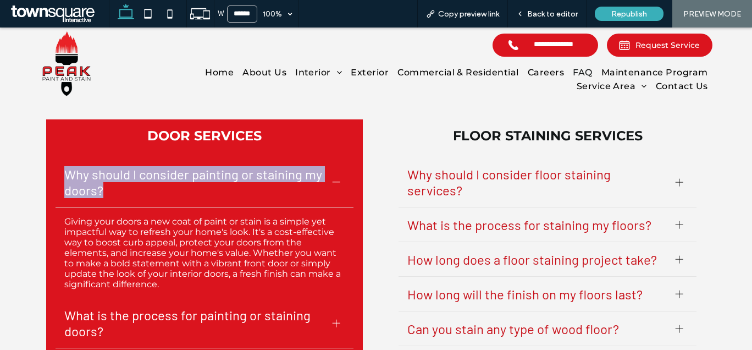
drag, startPoint x: 56, startPoint y: 173, endPoint x: 146, endPoint y: 196, distance: 93.1
click at [146, 196] on div "Why should I consider painting or staining my doors?" at bounding box center [205, 182] width 298 height 50
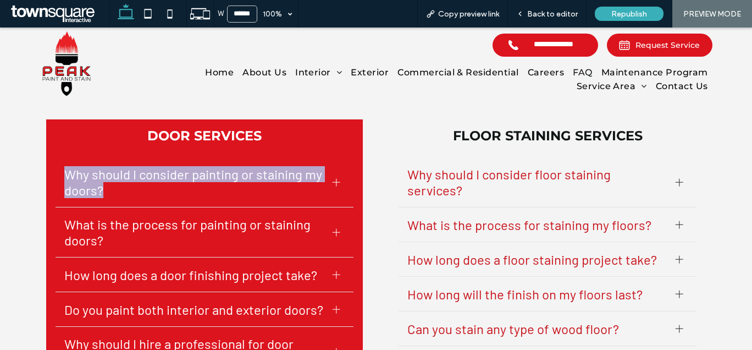
click at [279, 185] on span "Why should I consider painting or staining my doors?" at bounding box center [194, 182] width 260 height 32
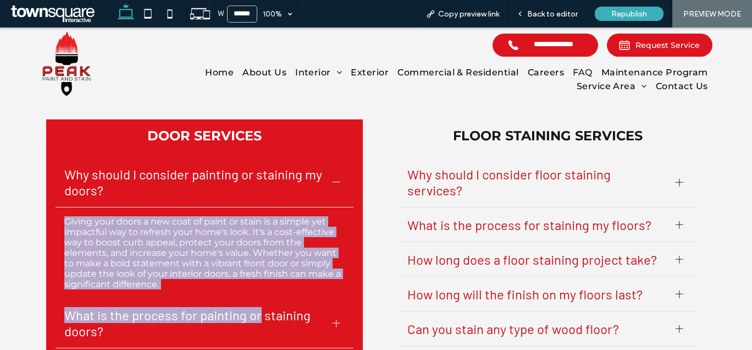
drag, startPoint x: 53, startPoint y: 217, endPoint x: 254, endPoint y: 302, distance: 218.1
click at [254, 302] on ul "Why should I consider painting or staining my doors? Giving your doors a new co…" at bounding box center [204, 312] width 299 height 311
click at [233, 271] on p "Giving your doors a new coat of paint or stain is a simple yet impactful way to…" at bounding box center [204, 252] width 281 height 73
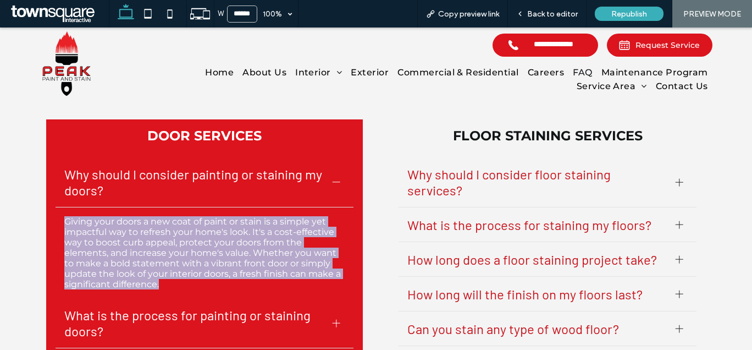
drag, startPoint x: 43, startPoint y: 215, endPoint x: 222, endPoint y: 287, distance: 192.7
click at [222, 287] on div "DOOR SERVICES Why should I consider painting or staining my doors? Giving your …" at bounding box center [204, 298] width 317 height 358
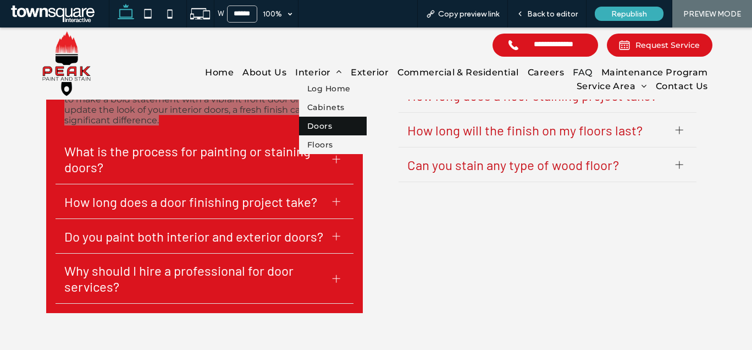
scroll to position [660, 0]
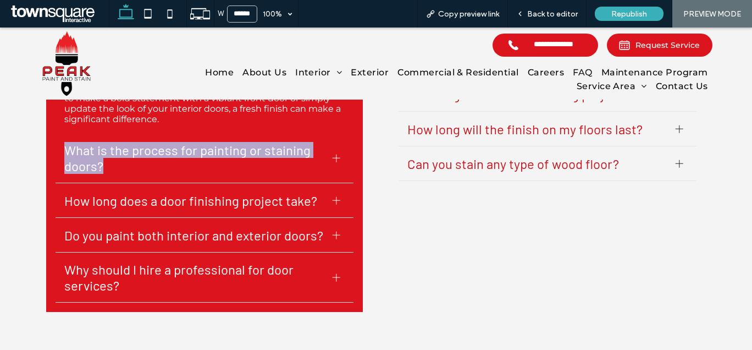
drag, startPoint x: 67, startPoint y: 147, endPoint x: 178, endPoint y: 172, distance: 114.5
click at [178, 172] on span "What is the process for painting or staining doors?" at bounding box center [194, 158] width 260 height 32
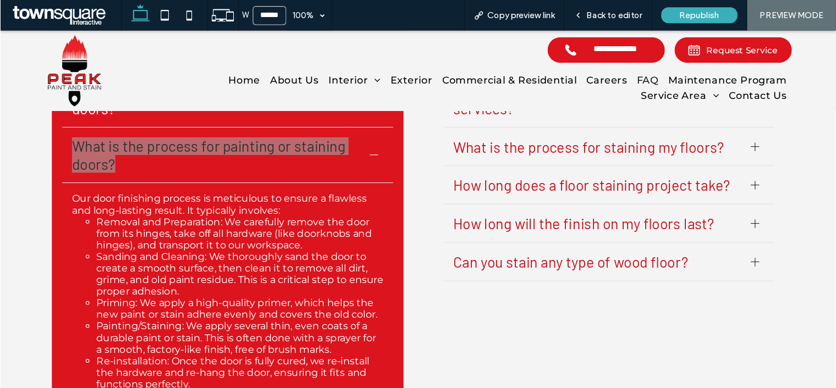
scroll to position [605, 0]
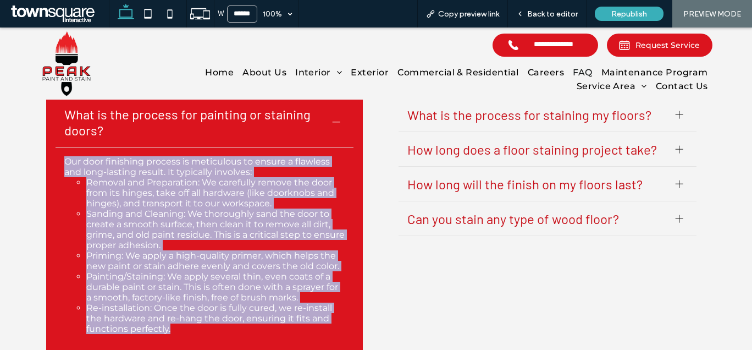
drag, startPoint x: 47, startPoint y: 154, endPoint x: 289, endPoint y: 328, distance: 298.0
click at [289, 328] on div "DOOR SERVICES Why should I consider painting or staining my doors? Giving your …" at bounding box center [204, 240] width 317 height 463
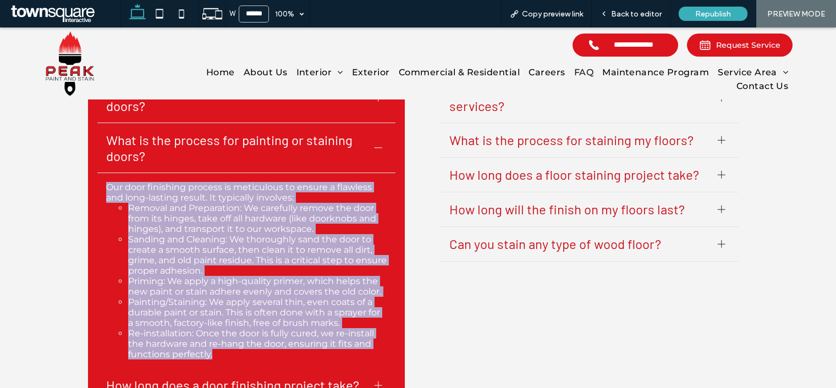
click at [256, 256] on li "Sanding and Cleaning: We thoroughly sand the door to create a smooth surface, t…" at bounding box center [257, 255] width 259 height 42
click at [173, 203] on li "Removal and Preparation: We carefully remove the door from its hinges, take off…" at bounding box center [257, 218] width 259 height 31
drag, startPoint x: 133, startPoint y: 194, endPoint x: 316, endPoint y: 365, distance: 251.0
click at [316, 349] on div "Our door finishing process is meticulous to ensure a flawless and long-lasting …" at bounding box center [246, 270] width 298 height 195
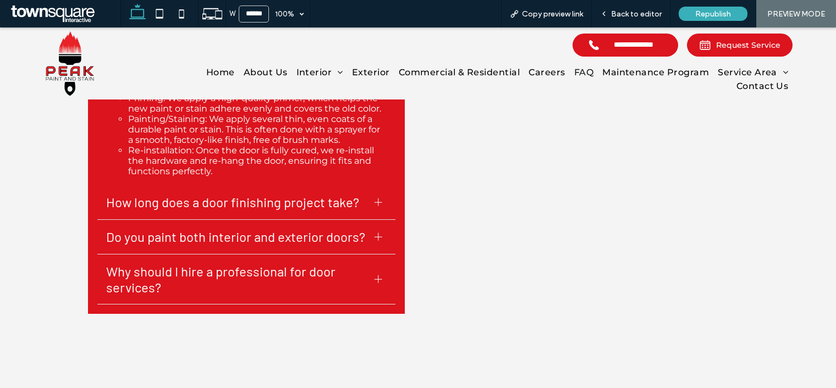
click at [149, 196] on span "How long does a door finishing project take?" at bounding box center [236, 202] width 260 height 16
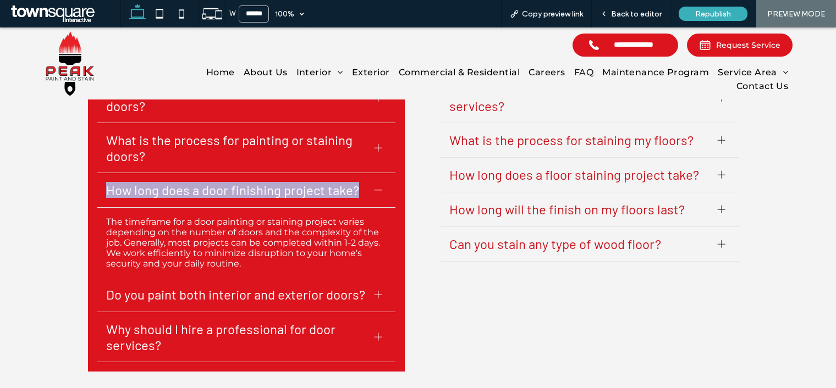
drag, startPoint x: 83, startPoint y: 184, endPoint x: 360, endPoint y: 189, distance: 277.8
click at [360, 189] on div "DOOR SERVICES Why should I consider painting or staining my doors? Giving your …" at bounding box center [418, 203] width 836 height 404
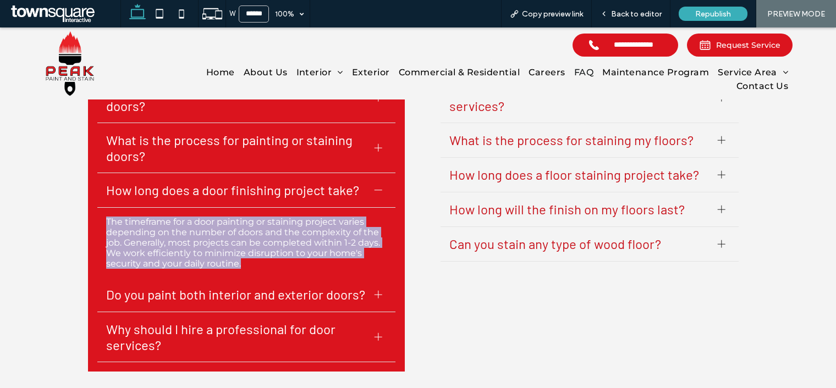
drag, startPoint x: 97, startPoint y: 218, endPoint x: 238, endPoint y: 261, distance: 147.0
click at [238, 261] on div "DOOR SERVICES Why should I consider painting or staining my doors? Giving your …" at bounding box center [246, 203] width 317 height 337
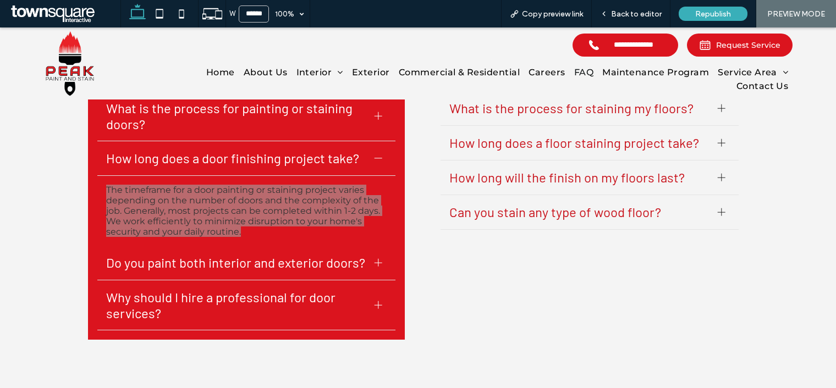
scroll to position [651, 0]
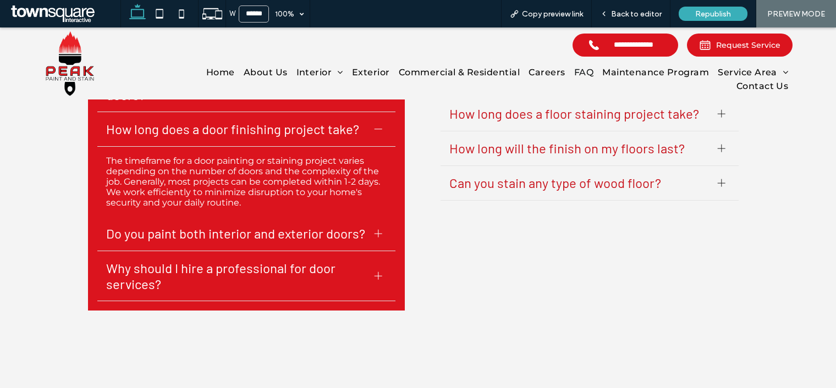
click at [201, 239] on span "Do you paint both interior and exterior doors?" at bounding box center [236, 234] width 260 height 16
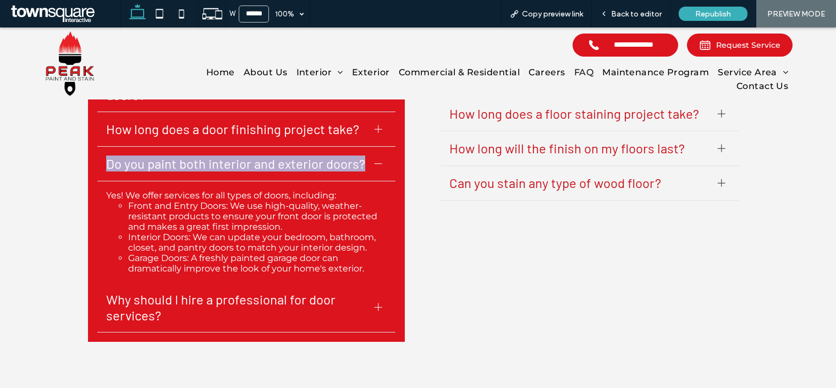
drag, startPoint x: 92, startPoint y: 166, endPoint x: 358, endPoint y: 169, distance: 265.2
click at [358, 169] on div "Do you paint both interior and exterior doors?" at bounding box center [246, 164] width 298 height 35
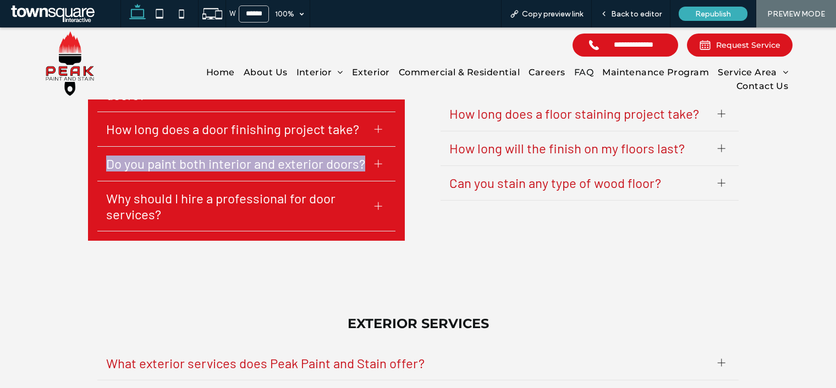
click at [348, 151] on div "Do you paint both interior and exterior doors?" at bounding box center [246, 164] width 298 height 35
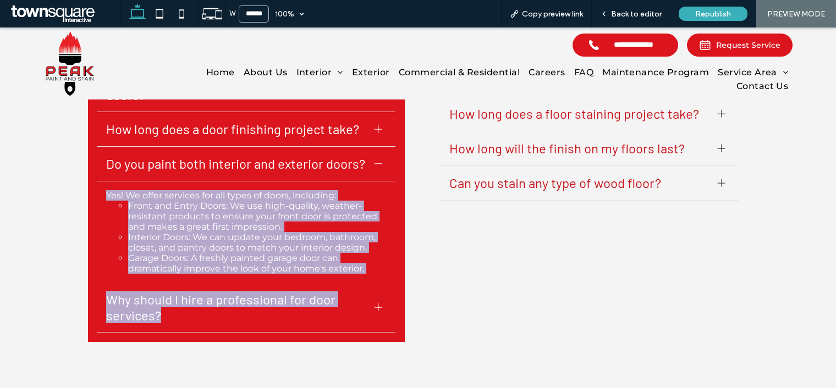
drag, startPoint x: 97, startPoint y: 186, endPoint x: 391, endPoint y: 285, distance: 310.0
click at [391, 285] on ul "Why should I consider painting or staining my doors? Giving your doors a new co…" at bounding box center [246, 173] width 299 height 322
click at [353, 265] on li "Garage Doors: A freshly painted garage door can dramatically improve the look o…" at bounding box center [257, 263] width 259 height 21
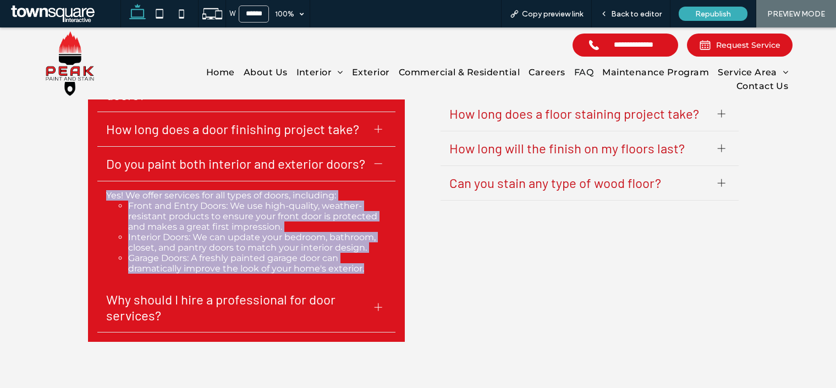
drag, startPoint x: 96, startPoint y: 184, endPoint x: 374, endPoint y: 274, distance: 292.6
click at [374, 274] on div "Yes! We offer services for all types of doors, including: Front and Entry Doors…" at bounding box center [246, 232] width 298 height 101
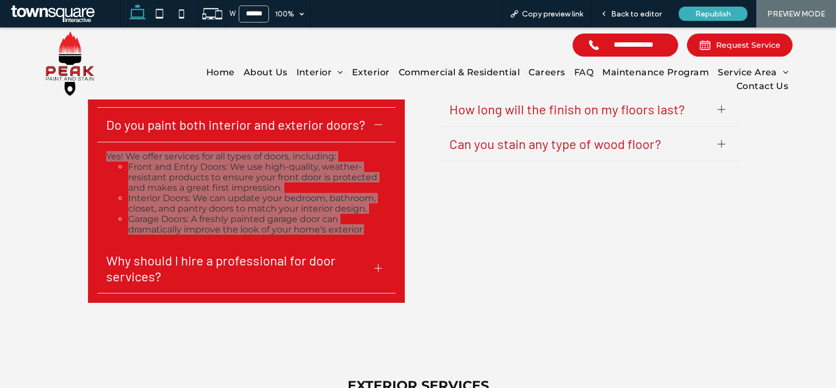
scroll to position [712, 0]
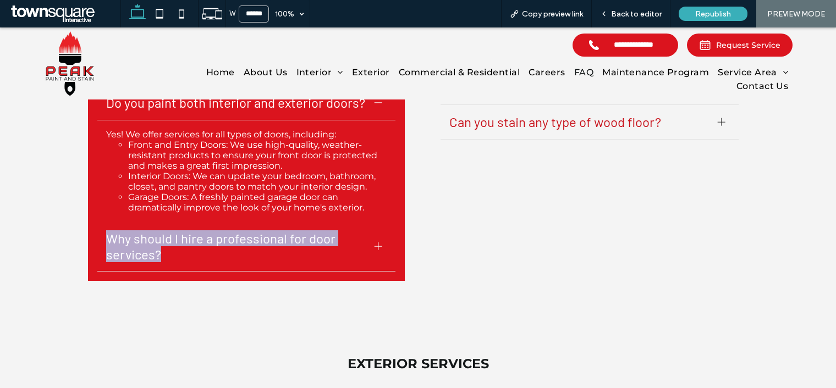
drag, startPoint x: 95, startPoint y: 243, endPoint x: 235, endPoint y: 254, distance: 140.2
click at [235, 254] on div "Why should I hire a professional for door services?" at bounding box center [246, 247] width 298 height 50
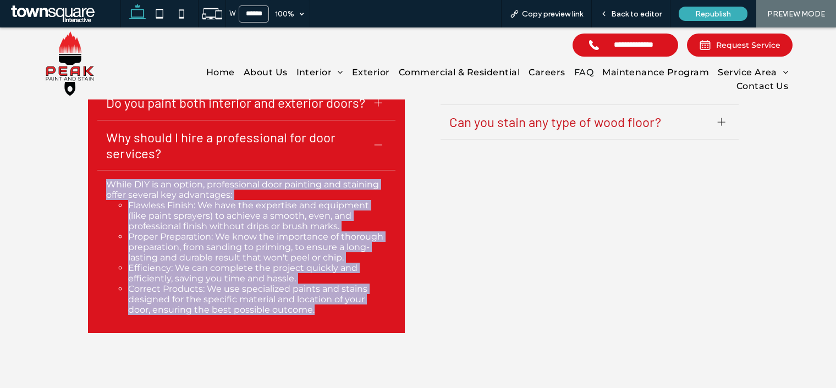
drag, startPoint x: 90, startPoint y: 178, endPoint x: 339, endPoint y: 315, distance: 285.1
click at [339, 315] on div "DOOR SERVICES Why should I consider painting or staining my doors? Giving your …" at bounding box center [246, 123] width 317 height 421
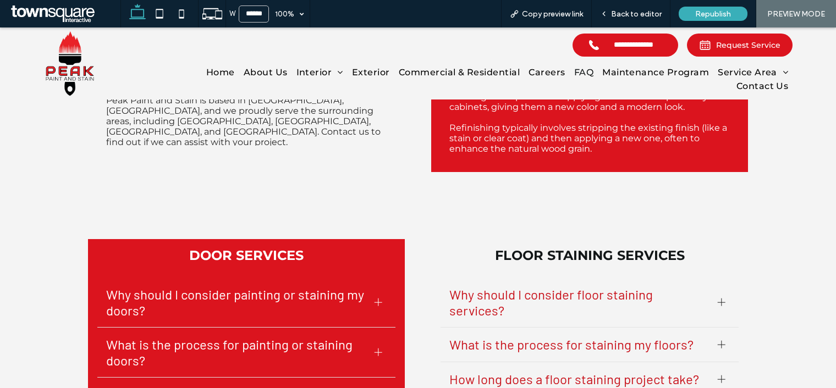
scroll to position [406, 0]
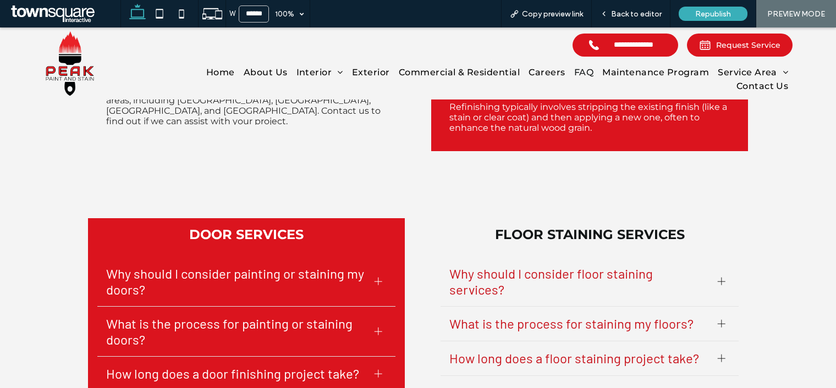
click at [513, 271] on span "Why should I consider floor staining services?" at bounding box center [579, 282] width 260 height 32
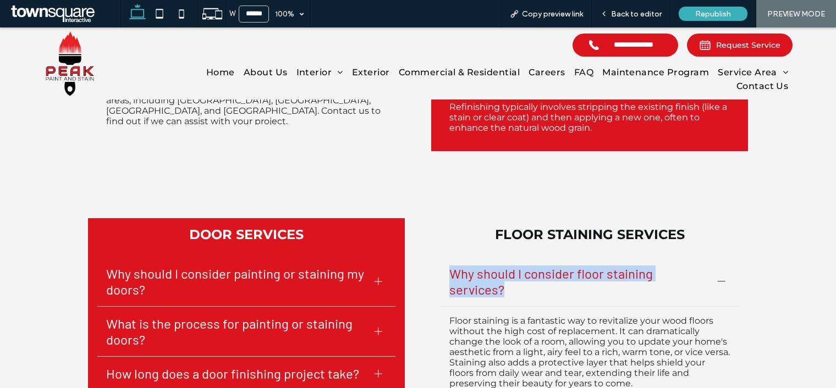
drag, startPoint x: 439, startPoint y: 265, endPoint x: 717, endPoint y: 284, distance: 279.0
click at [716, 284] on div "Why should I consider floor staining services?" at bounding box center [590, 282] width 298 height 50
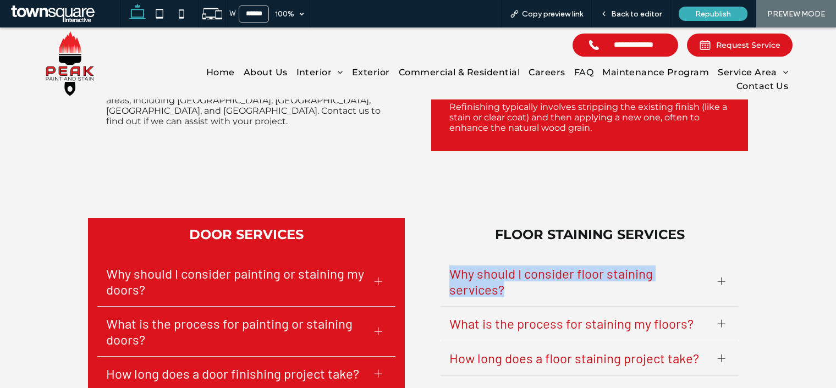
click at [583, 277] on span "Why should I consider floor staining services?" at bounding box center [579, 282] width 260 height 32
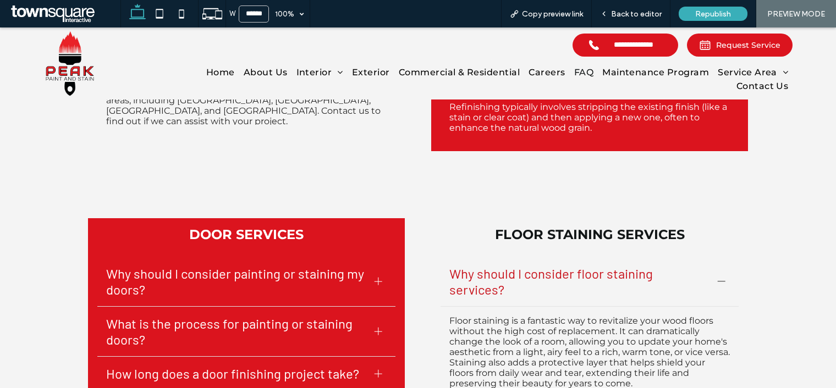
scroll to position [468, 0]
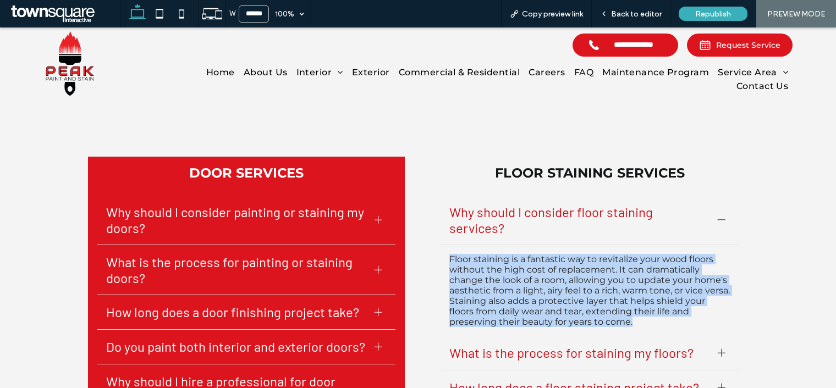
drag, startPoint x: 437, startPoint y: 248, endPoint x: 685, endPoint y: 309, distance: 255.9
click at [685, 309] on div "FLOOR STAINING SERVICES Why should I consider floor staining services? Floor st…" at bounding box center [589, 367] width 317 height 421
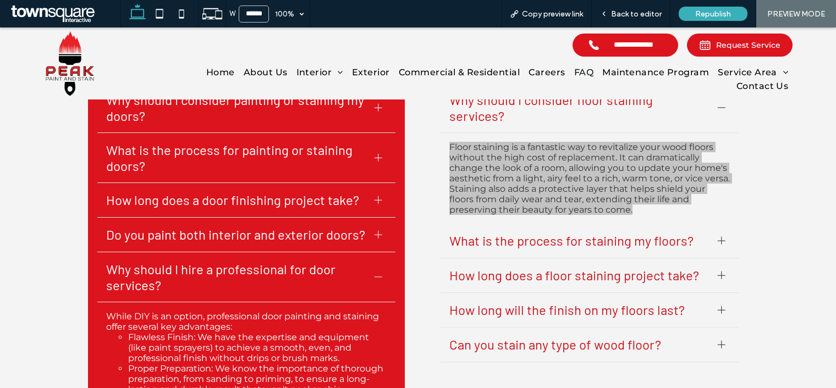
scroll to position [590, 0]
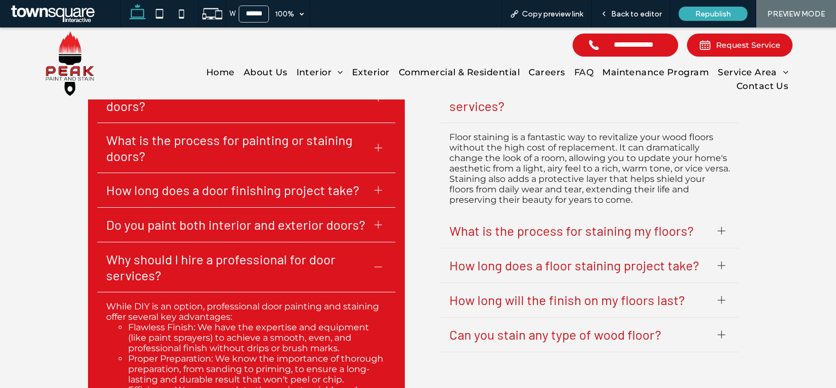
drag, startPoint x: 561, startPoint y: 226, endPoint x: 570, endPoint y: 228, distance: 9.6
click at [561, 226] on div "What is the process for staining my floors?" at bounding box center [590, 231] width 298 height 35
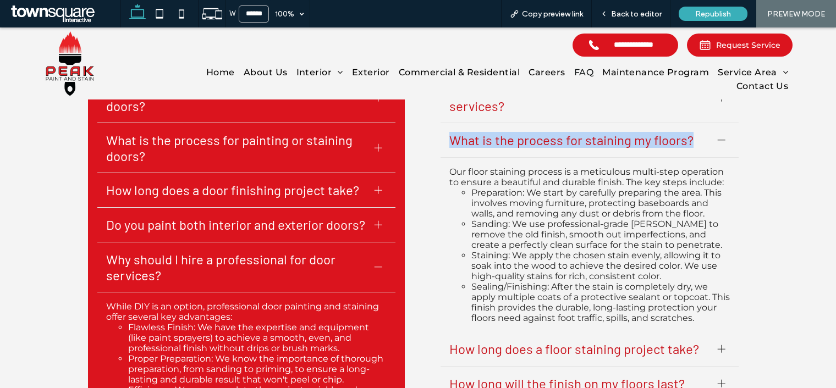
drag, startPoint x: 543, startPoint y: 143, endPoint x: 686, endPoint y: 129, distance: 143.7
click at [686, 129] on div "FLOOR STAINING SERVICES Why should I consider floor staining services? Floor st…" at bounding box center [589, 245] width 317 height 421
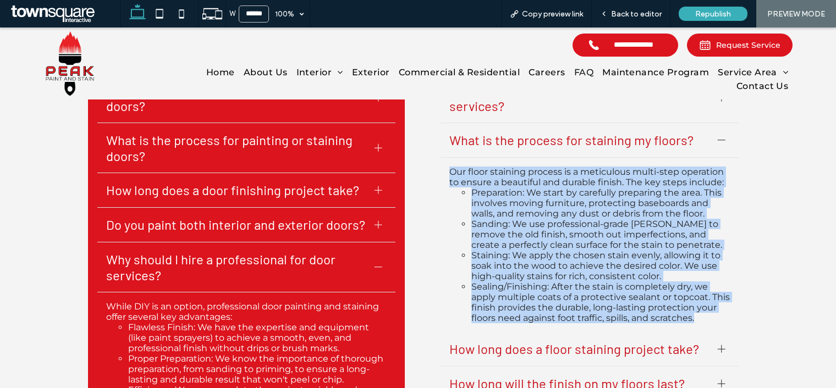
drag, startPoint x: 431, startPoint y: 151, endPoint x: 718, endPoint y: 311, distance: 328.9
click at [718, 311] on div "FLOOR STAINING SERVICES Why should I consider floor staining services? Floor st…" at bounding box center [589, 245] width 317 height 421
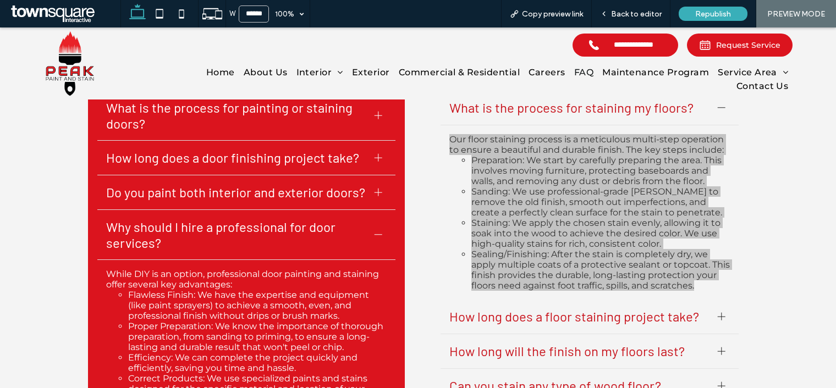
scroll to position [651, 0]
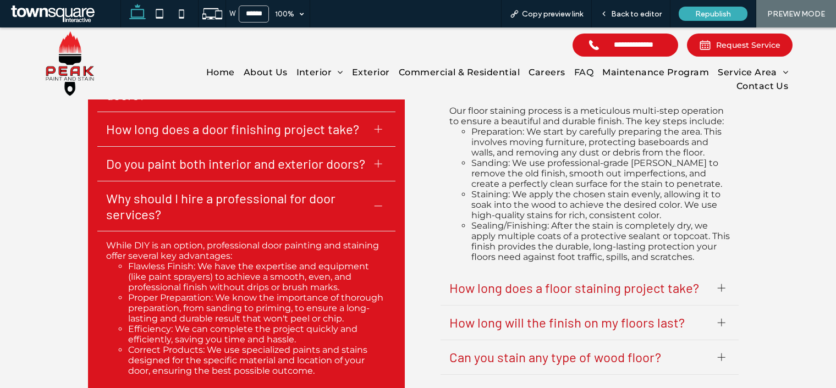
click at [501, 271] on div "How long does a floor staining project take?" at bounding box center [590, 288] width 298 height 35
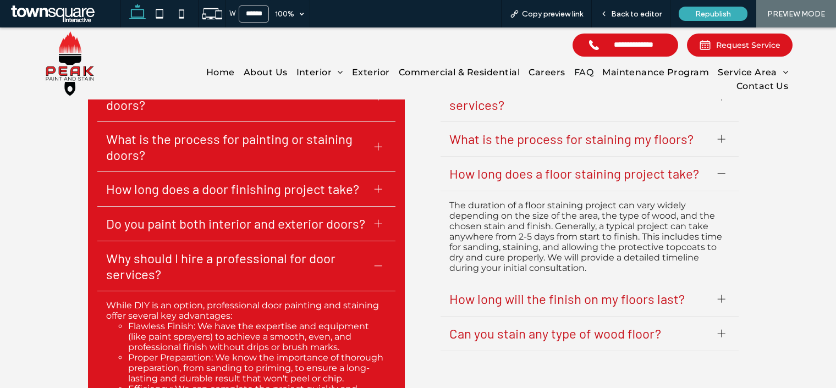
scroll to position [590, 0]
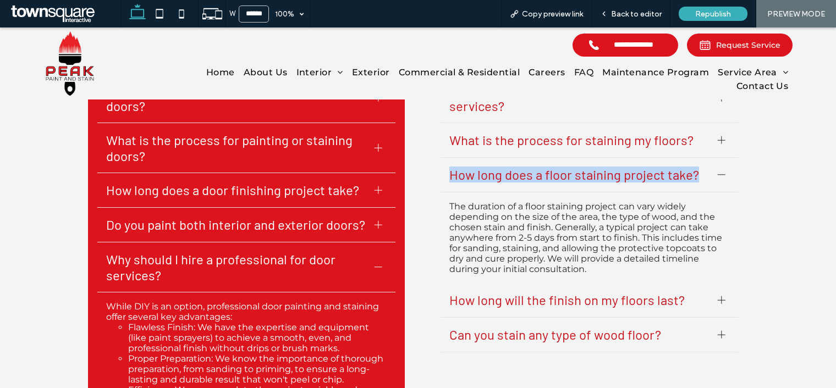
drag, startPoint x: 437, startPoint y: 162, endPoint x: 708, endPoint y: 166, distance: 271.8
click at [708, 166] on div "How long does a floor staining project take?" at bounding box center [590, 175] width 298 height 35
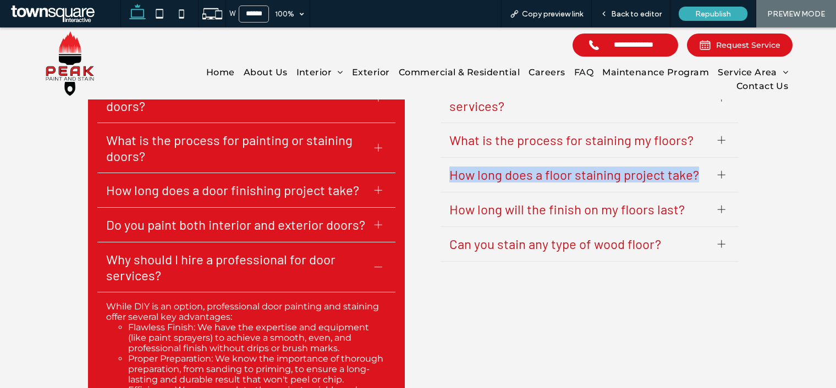
click at [542, 167] on span "How long does a floor staining project take?" at bounding box center [579, 175] width 260 height 16
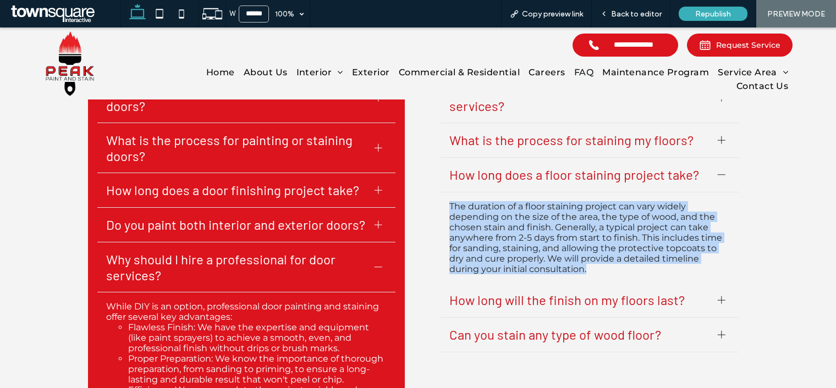
drag, startPoint x: 510, startPoint y: 196, endPoint x: 672, endPoint y: 260, distance: 173.6
click at [672, 260] on div "FLOOR STAINING SERVICES Why should I consider floor staining services? Floor st…" at bounding box center [589, 245] width 317 height 421
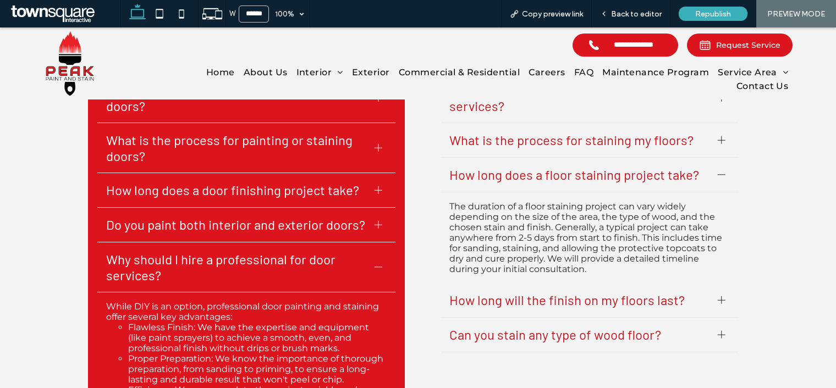
click at [554, 292] on span "How long will the finish on my floors last?" at bounding box center [579, 300] width 260 height 16
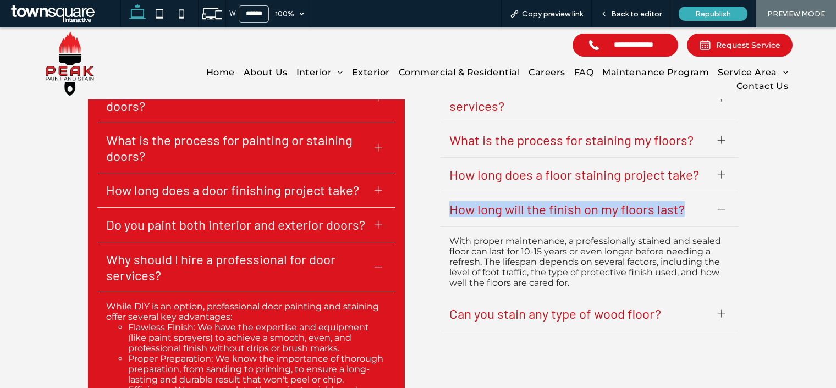
drag, startPoint x: 427, startPoint y: 189, endPoint x: 700, endPoint y: 194, distance: 272.9
click at [700, 194] on div "FLOOR STAINING SERVICES Why should I consider floor staining services? Floor st…" at bounding box center [589, 245] width 317 height 421
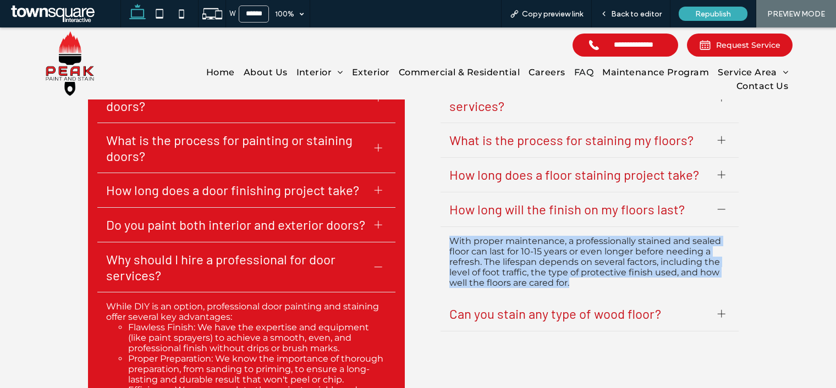
drag, startPoint x: 521, startPoint y: 237, endPoint x: 603, endPoint y: 268, distance: 87.8
click at [603, 268] on div "FLOOR STAINING SERVICES Why should I consider floor staining services? Floor st…" at bounding box center [589, 245] width 317 height 421
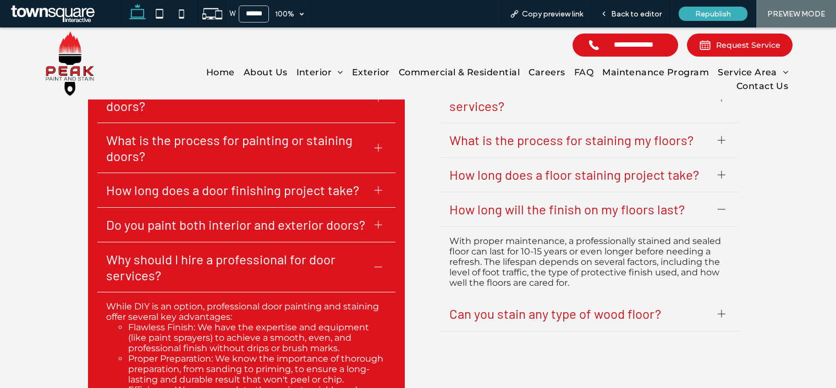
drag, startPoint x: 523, startPoint y: 318, endPoint x: 519, endPoint y: 309, distance: 10.3
click at [523, 318] on div "FLOOR STAINING SERVICES Why should I consider floor staining services? Floor st…" at bounding box center [589, 245] width 317 height 421
click at [518, 306] on span "Can you stain any type of wood floor?" at bounding box center [579, 314] width 260 height 16
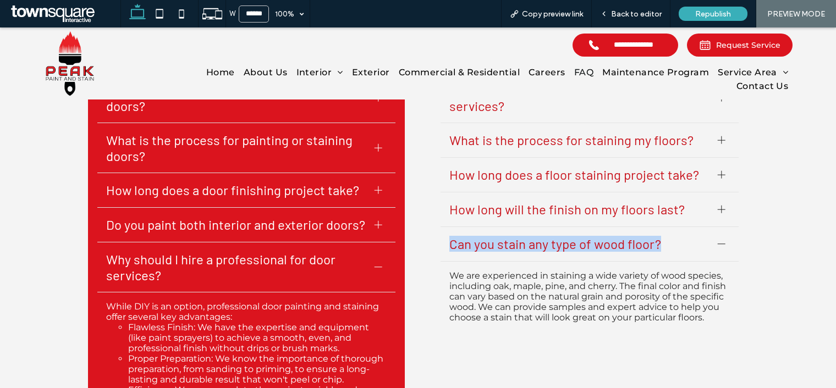
drag, startPoint x: 439, startPoint y: 224, endPoint x: 690, endPoint y: 242, distance: 252.0
click at [690, 242] on div "Can you stain any type of wood floor?" at bounding box center [590, 244] width 298 height 35
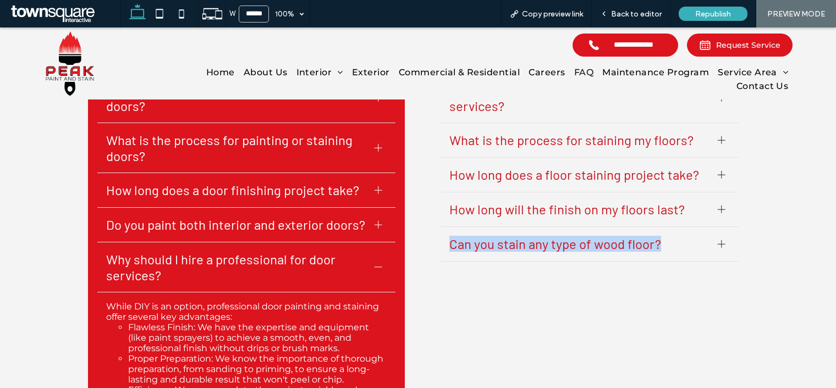
click at [609, 235] on div "Can you stain any type of wood floor?" at bounding box center [590, 244] width 298 height 35
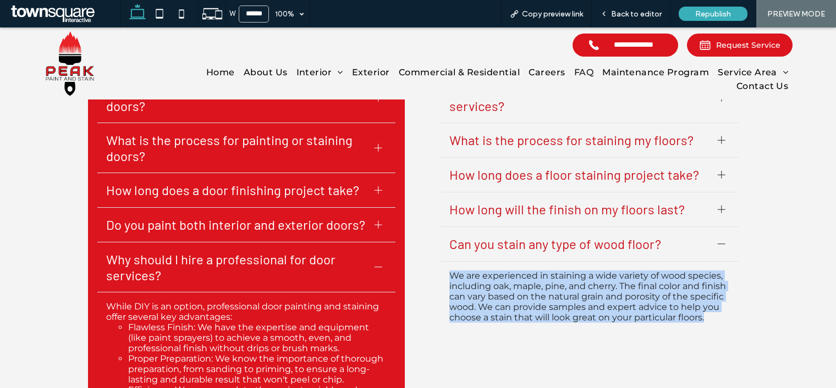
drag, startPoint x: 431, startPoint y: 256, endPoint x: 798, endPoint y: 331, distance: 375.0
click at [752, 331] on div "DOOR SERVICES Why should I consider painting or staining my doors? Giving your …" at bounding box center [418, 244] width 836 height 487
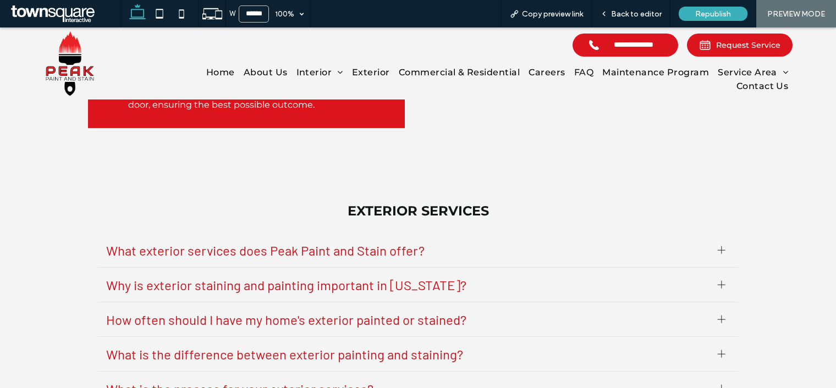
scroll to position [956, 0]
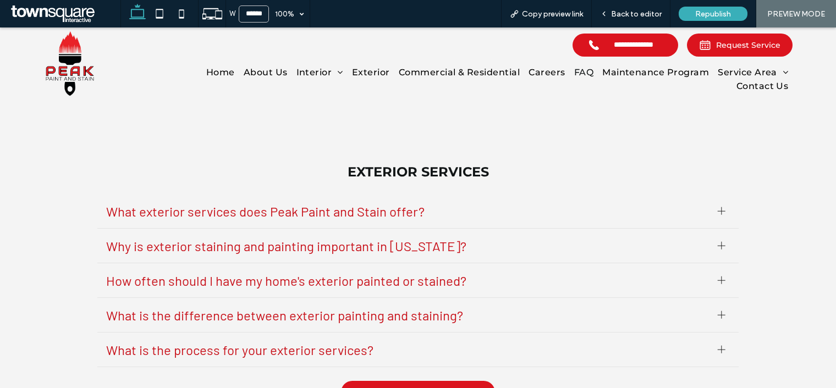
click at [129, 212] on span "What exterior services does Peak Paint and Stain offer?" at bounding box center [407, 212] width 603 height 16
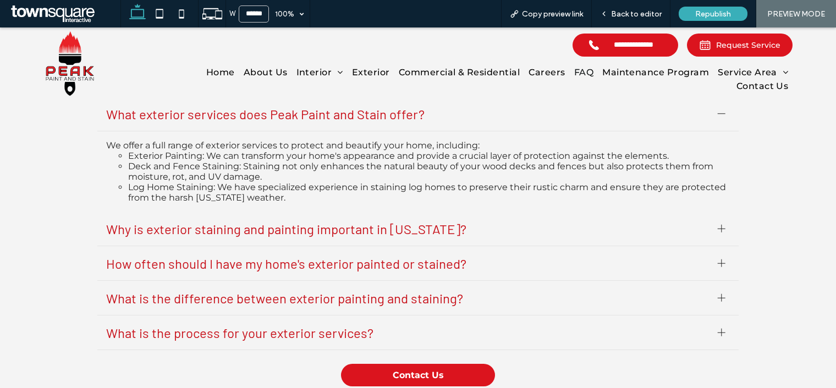
scroll to position [1018, 0]
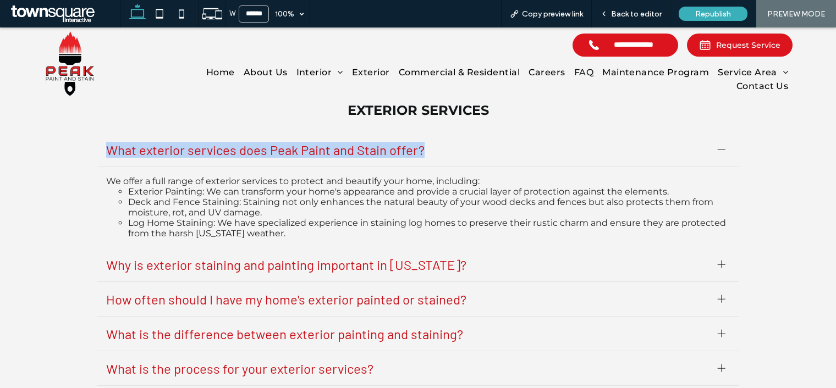
drag, startPoint x: 88, startPoint y: 158, endPoint x: 460, endPoint y: 153, distance: 372.4
click at [460, 153] on div "EXTERIOR SERVICES What exterior services does Peak Paint and Stain offer? We of…" at bounding box center [418, 262] width 660 height 337
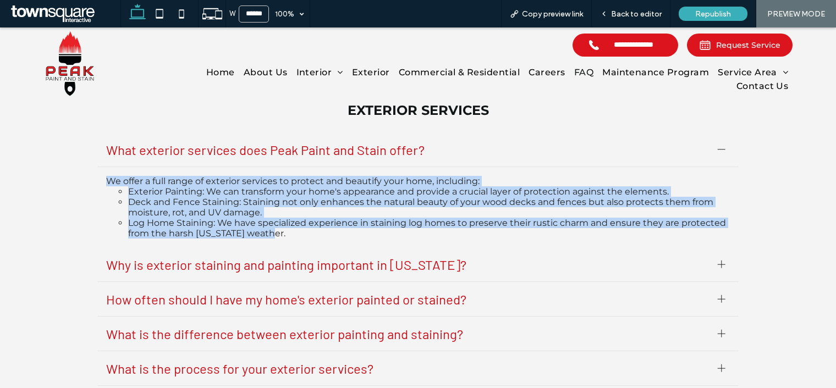
drag, startPoint x: 97, startPoint y: 180, endPoint x: 337, endPoint y: 238, distance: 246.7
click at [337, 238] on div "We offer a full range of exterior services to protect and beautify your home, i…" at bounding box center [417, 207] width 641 height 80
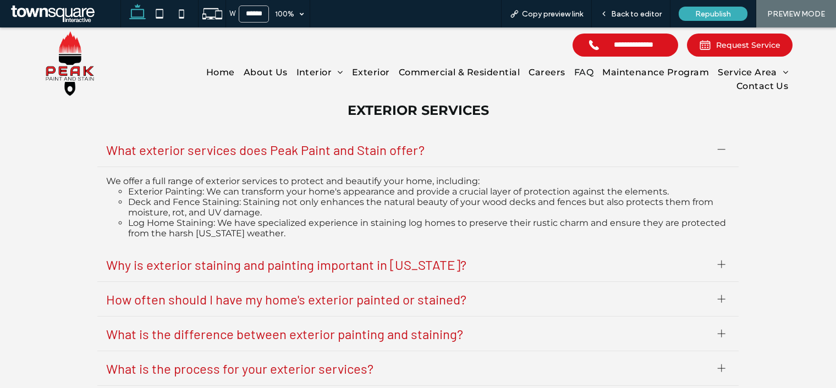
click at [198, 273] on span "Why is exterior staining and painting important in Montana?" at bounding box center [407, 265] width 603 height 16
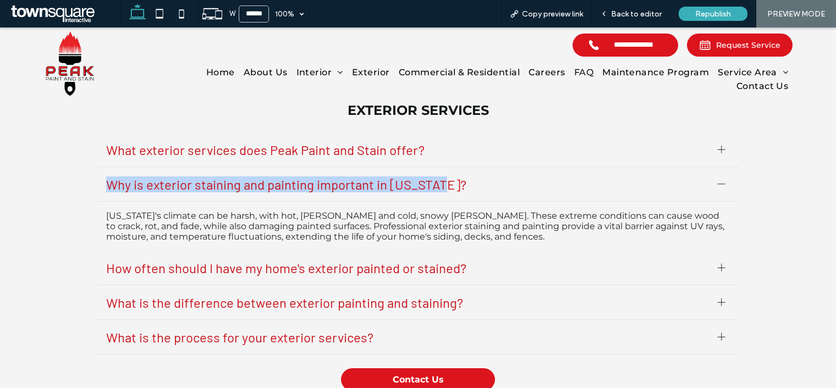
drag, startPoint x: 149, startPoint y: 206, endPoint x: 468, endPoint y: 200, distance: 319.1
click at [468, 200] on div "Why is exterior staining and painting important in Montana?" at bounding box center [417, 184] width 641 height 35
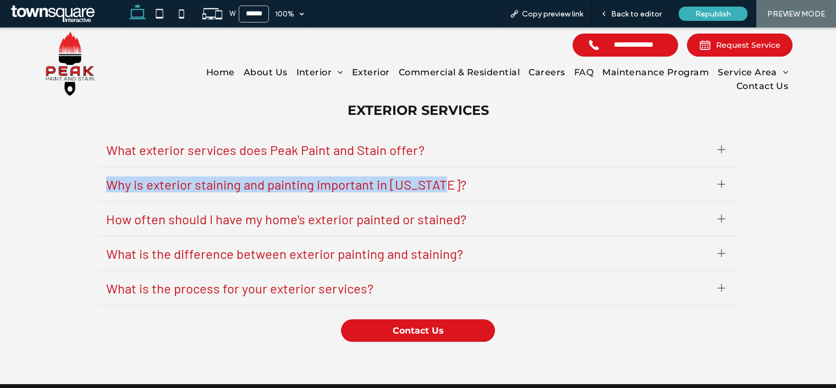
click at [480, 201] on div "Why is exterior staining and painting important in Montana?" at bounding box center [417, 184] width 641 height 35
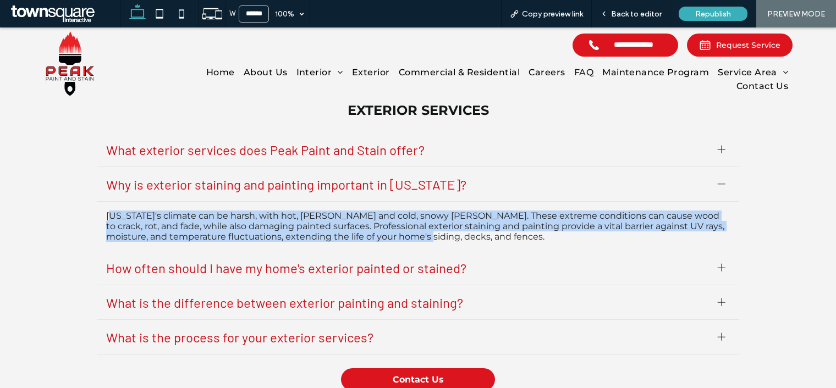
drag, startPoint x: 108, startPoint y: 221, endPoint x: 424, endPoint y: 255, distance: 318.2
click at [424, 251] on div "Montana's climate can be harsh, with hot, sunny summers and cold, snowy winters…" at bounding box center [417, 226] width 641 height 49
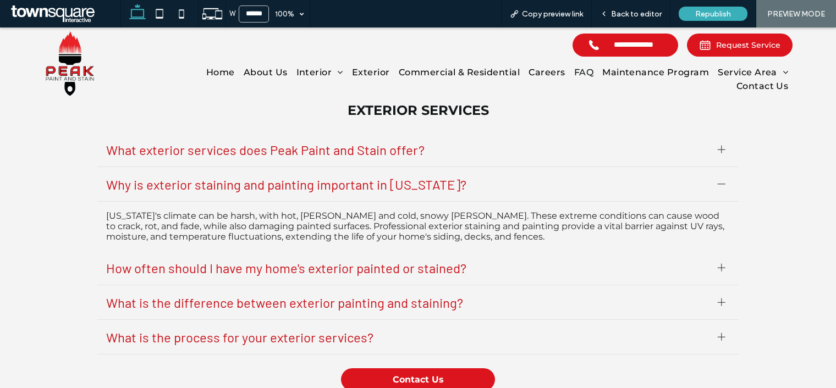
drag, startPoint x: 494, startPoint y: 251, endPoint x: 508, endPoint y: 248, distance: 14.0
click at [498, 251] on div "Montana's climate can be harsh, with hot, sunny summers and cold, snowy winters…" at bounding box center [417, 226] width 641 height 49
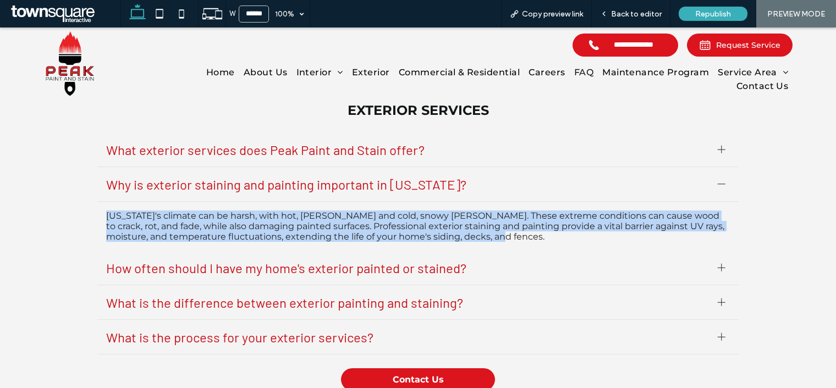
drag, startPoint x: 510, startPoint y: 244, endPoint x: 89, endPoint y: 218, distance: 422.7
click at [89, 218] on div "EXTERIOR SERVICES What exterior services does Peak Paint and Stain offer? We of…" at bounding box center [418, 247] width 660 height 306
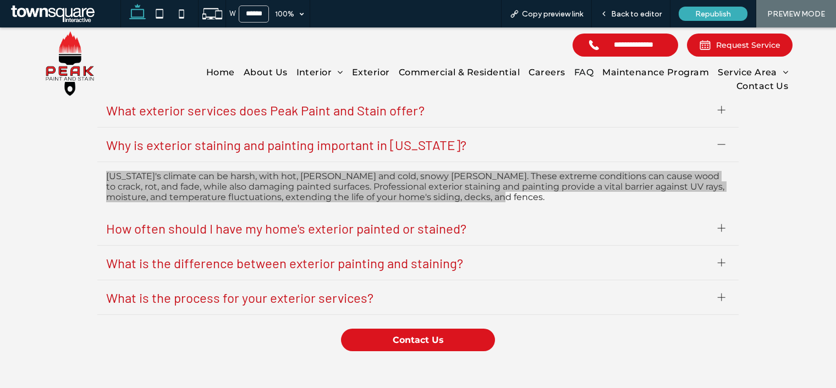
scroll to position [1079, 0]
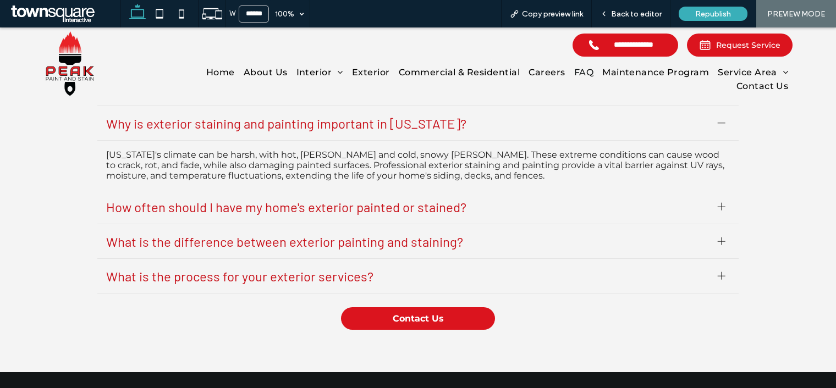
click at [172, 223] on div "How often should I have my home's exterior painted or stained?" at bounding box center [417, 207] width 641 height 35
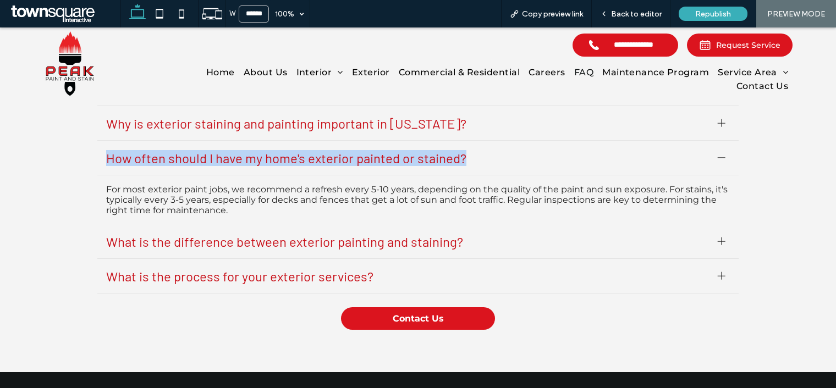
drag, startPoint x: 147, startPoint y: 169, endPoint x: 481, endPoint y: 160, distance: 334.6
click at [481, 160] on div "EXTERIOR SERVICES What exterior services does Peak Paint and Stain offer? We of…" at bounding box center [418, 186] width 660 height 306
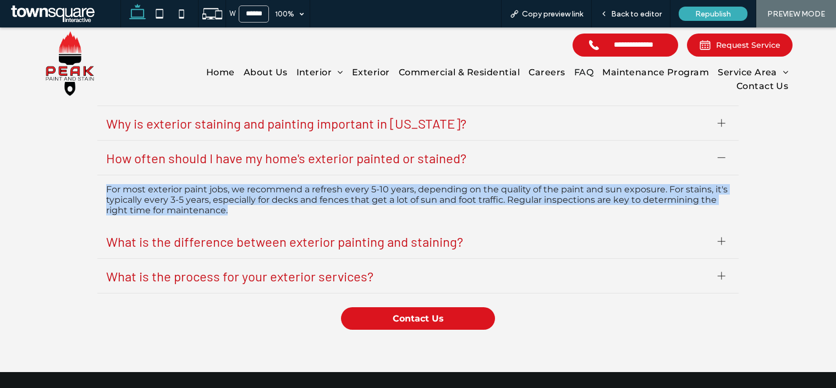
drag, startPoint x: 78, startPoint y: 188, endPoint x: 306, endPoint y: 217, distance: 230.7
click at [306, 217] on div "EXTERIOR SERVICES What exterior services does Peak Paint and Stain offer? We of…" at bounding box center [418, 185] width 836 height 372
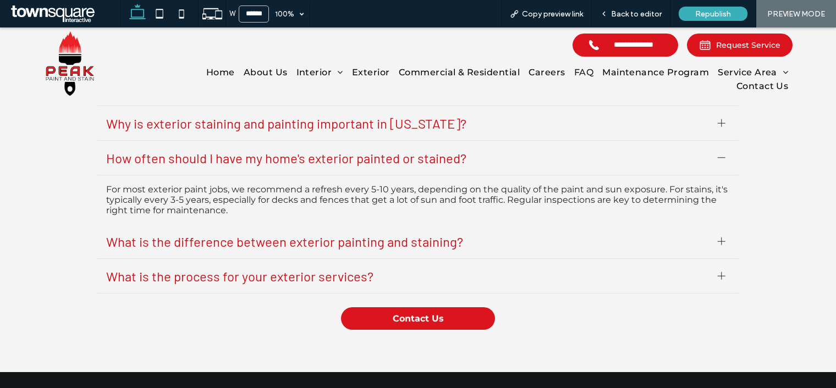
click at [244, 250] on span "What is the difference between exterior painting and staining?" at bounding box center [407, 242] width 603 height 16
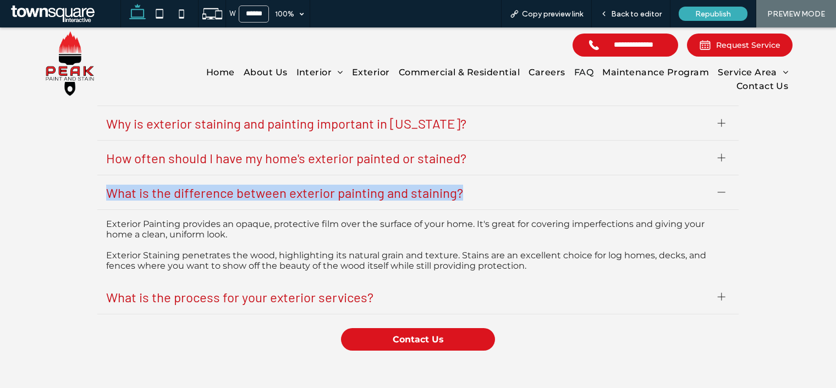
drag, startPoint x: 85, startPoint y: 194, endPoint x: 496, endPoint y: 200, distance: 410.9
click at [496, 200] on div "EXTERIOR SERVICES What exterior services does Peak Paint and Stain offer? We of…" at bounding box center [418, 196] width 660 height 327
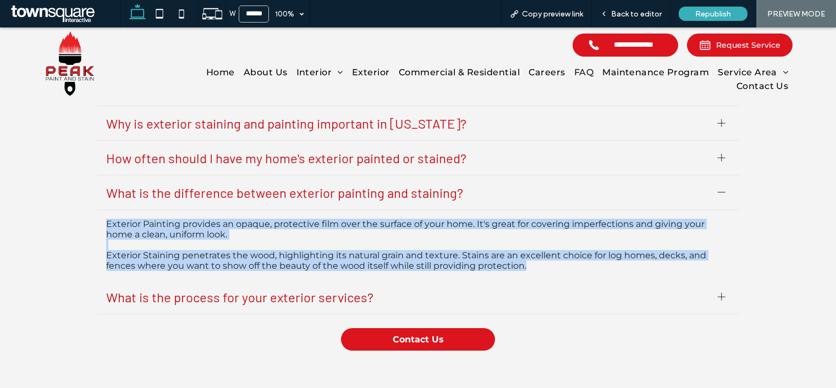
drag, startPoint x: 95, startPoint y: 228, endPoint x: 561, endPoint y: 276, distance: 468.4
click at [561, 276] on div "Exterior Painting provides an opaque, protective film over the surface of your …" at bounding box center [417, 245] width 641 height 70
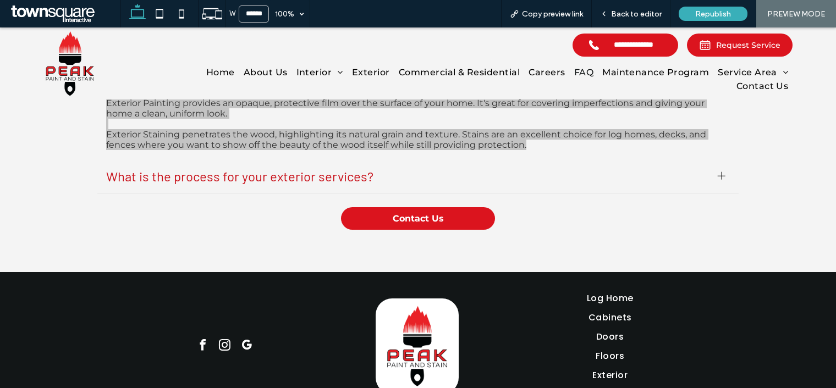
scroll to position [1201, 0]
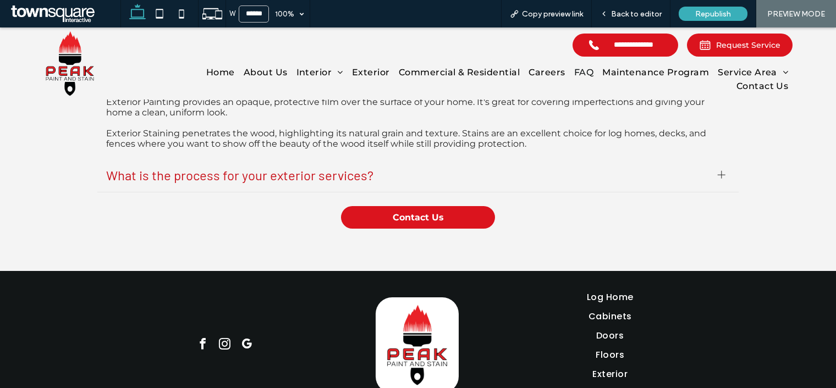
drag, startPoint x: 212, startPoint y: 178, endPoint x: 196, endPoint y: 178, distance: 16.0
click at [212, 178] on span "What is the process for your exterior services?" at bounding box center [407, 175] width 603 height 16
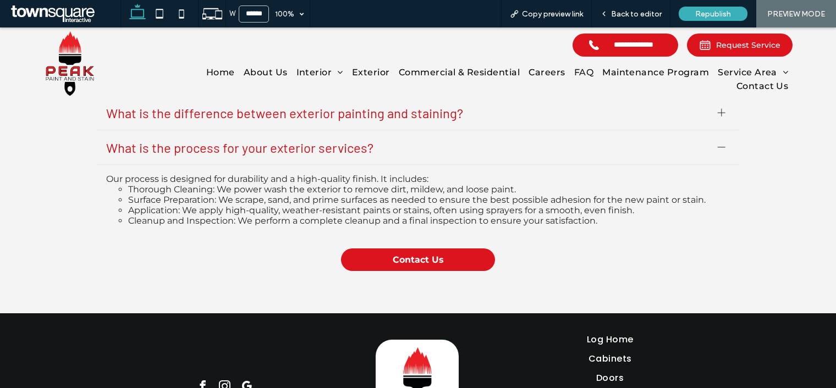
scroll to position [1140, 0]
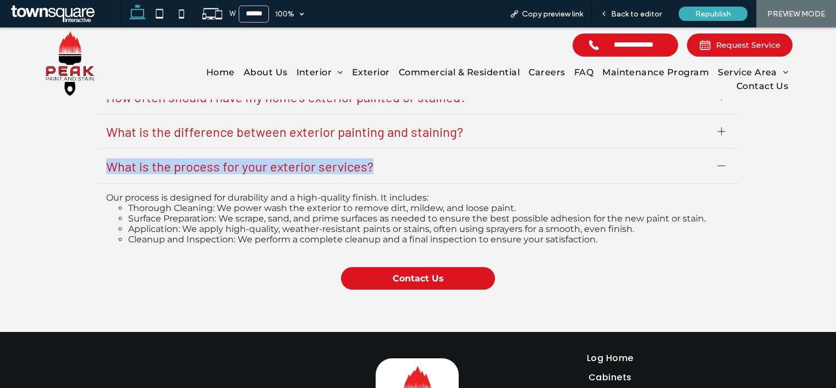
drag, startPoint x: 145, startPoint y: 175, endPoint x: 371, endPoint y: 179, distance: 225.6
click at [371, 179] on div "What is the process for your exterior services?" at bounding box center [417, 166] width 641 height 35
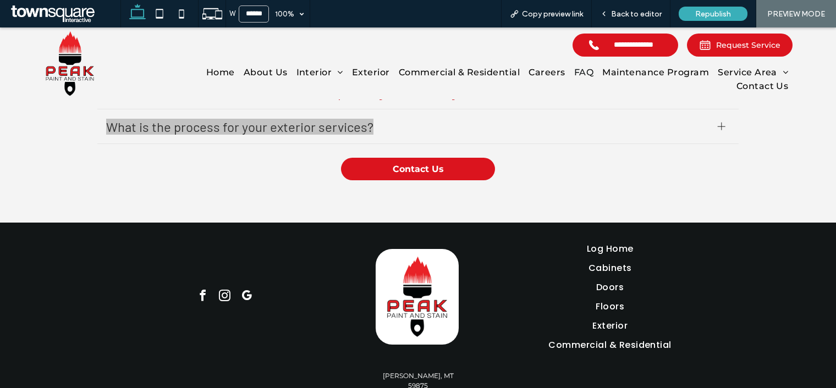
scroll to position [1201, 0]
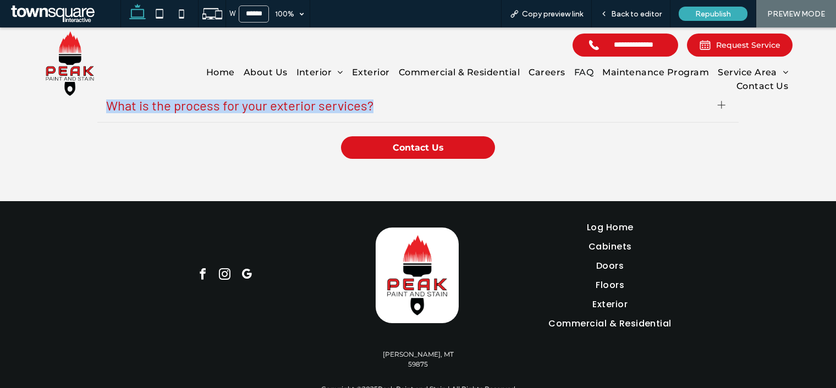
click at [353, 108] on span "What is the process for your exterior services?" at bounding box center [407, 105] width 603 height 16
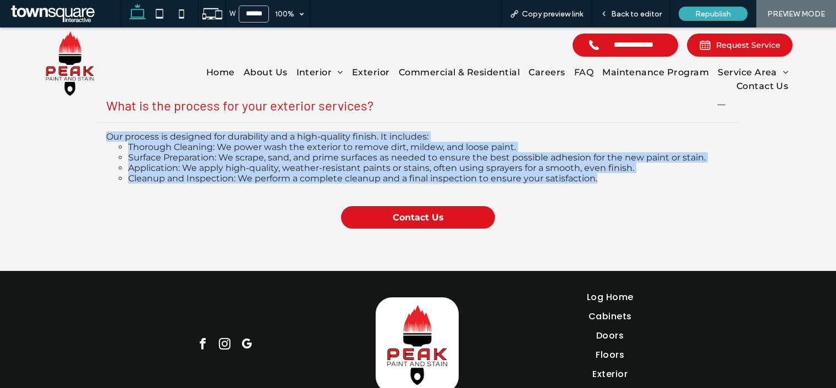
drag, startPoint x: 128, startPoint y: 145, endPoint x: 604, endPoint y: 202, distance: 479.8
click at [604, 202] on div "EXTERIOR SERVICES What exterior services does Peak Paint and Stain offer? We of…" at bounding box center [418, 74] width 660 height 327
click at [546, 232] on div "EXTERIOR SERVICES What exterior services does Peak Paint and Stain offer? We of…" at bounding box center [418, 74] width 660 height 327
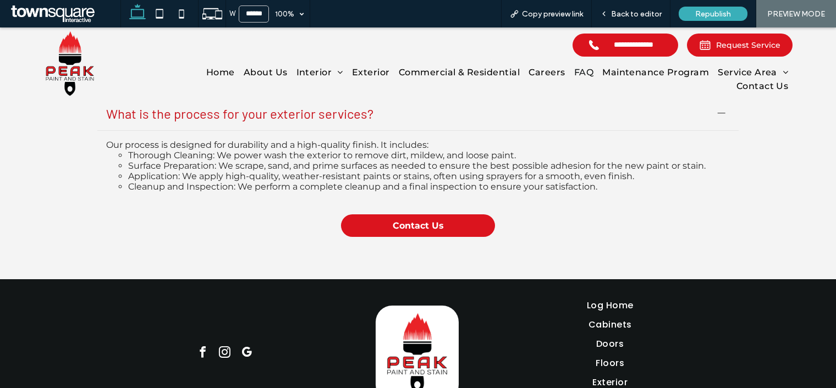
scroll to position [1075, 0]
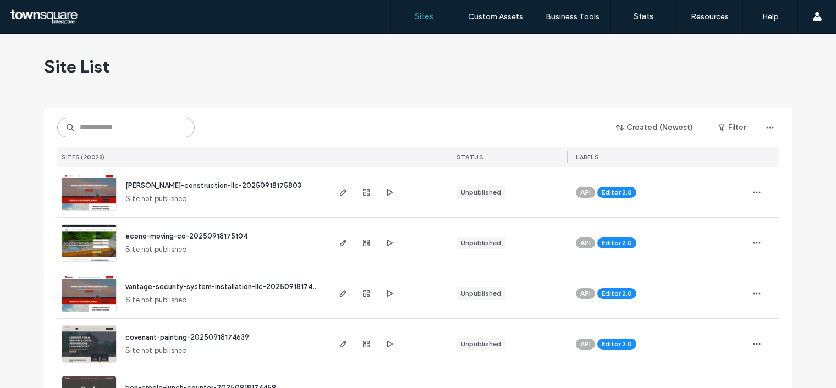
drag, startPoint x: 98, startPoint y: 129, endPoint x: 102, endPoint y: 124, distance: 6.3
click at [101, 128] on input at bounding box center [126, 128] width 138 height 20
paste input "**********"
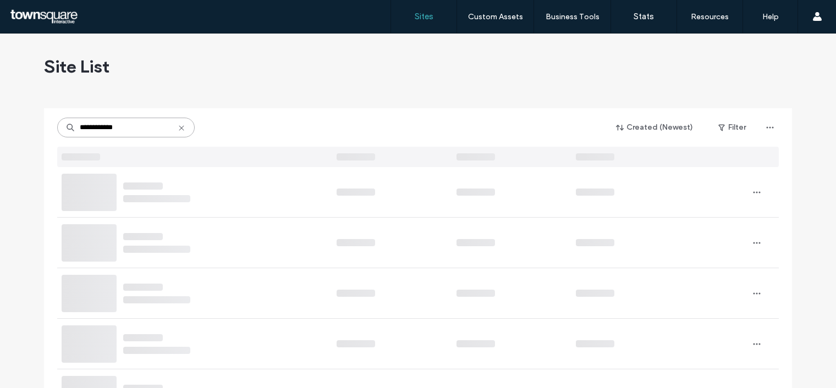
type input "**********"
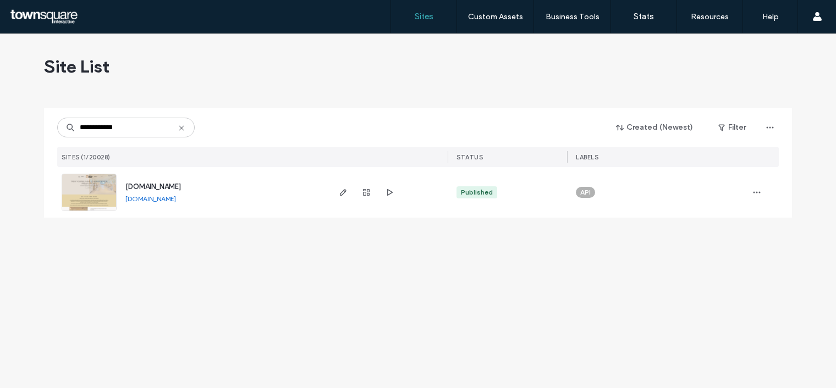
click at [181, 184] on span "www.martindeleonsalons.com" at bounding box center [153, 187] width 56 height 8
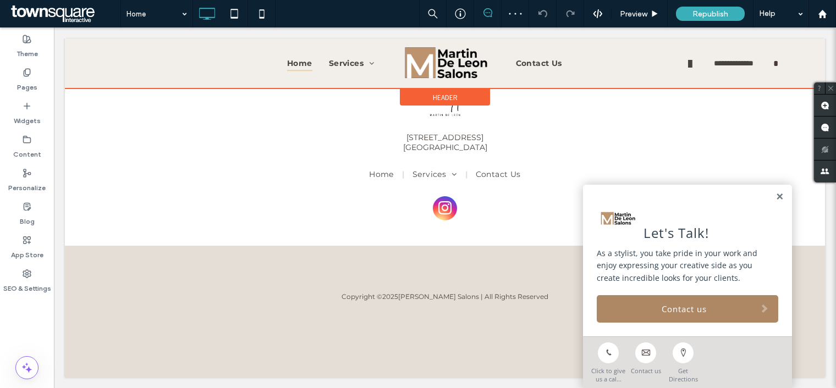
scroll to position [1136, 0]
